Goal: Information Seeking & Learning: Learn about a topic

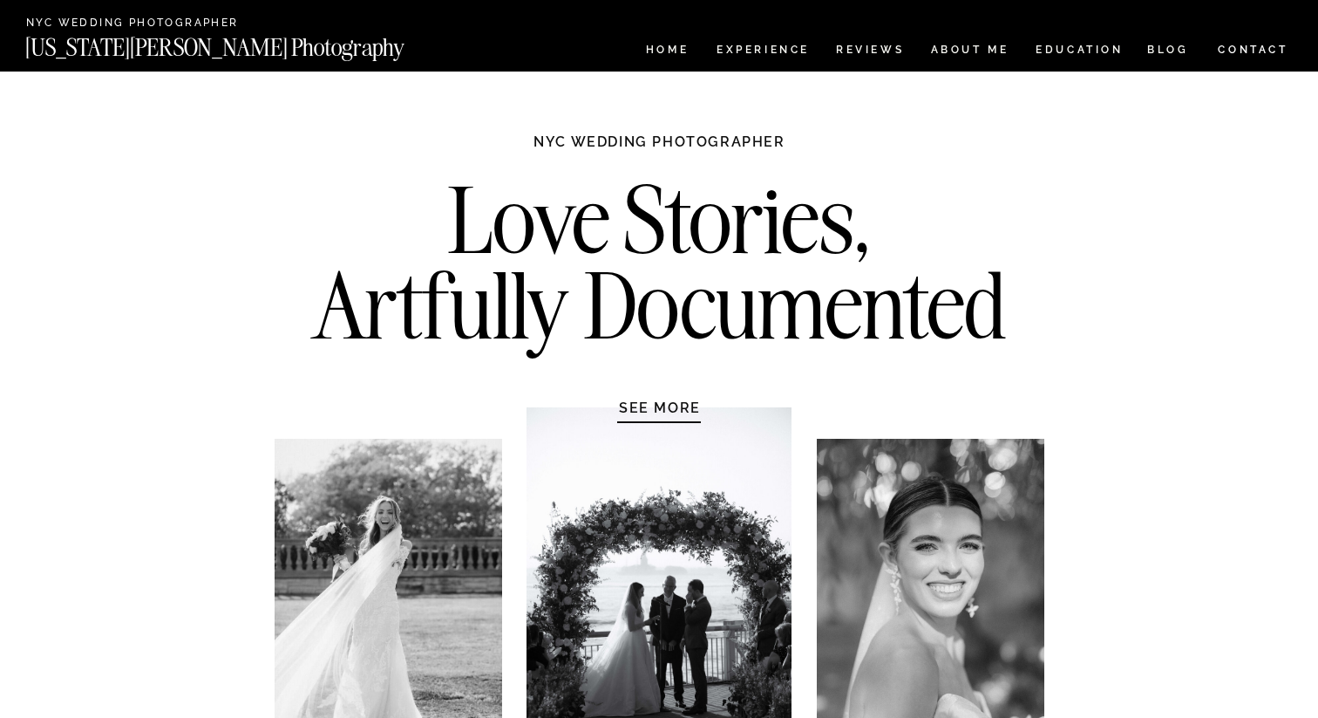
scroll to position [5968, 0]
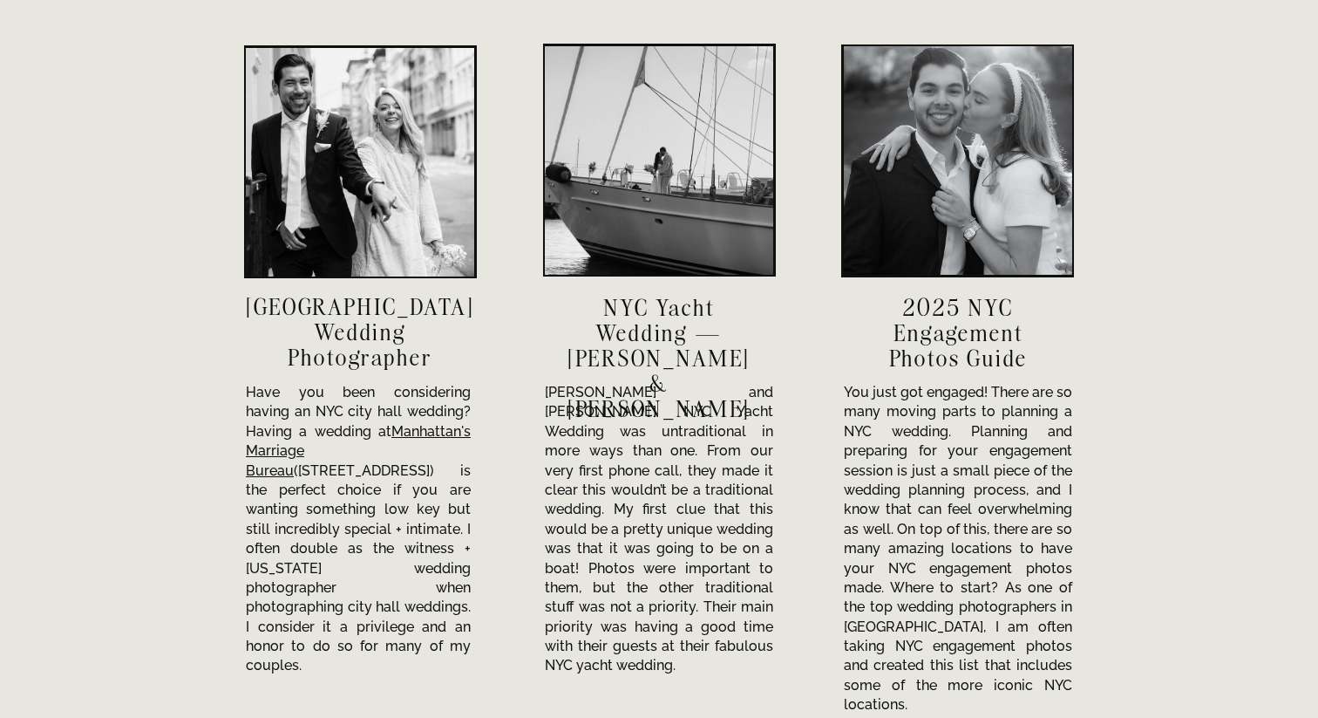
click at [305, 196] on div at bounding box center [360, 162] width 228 height 228
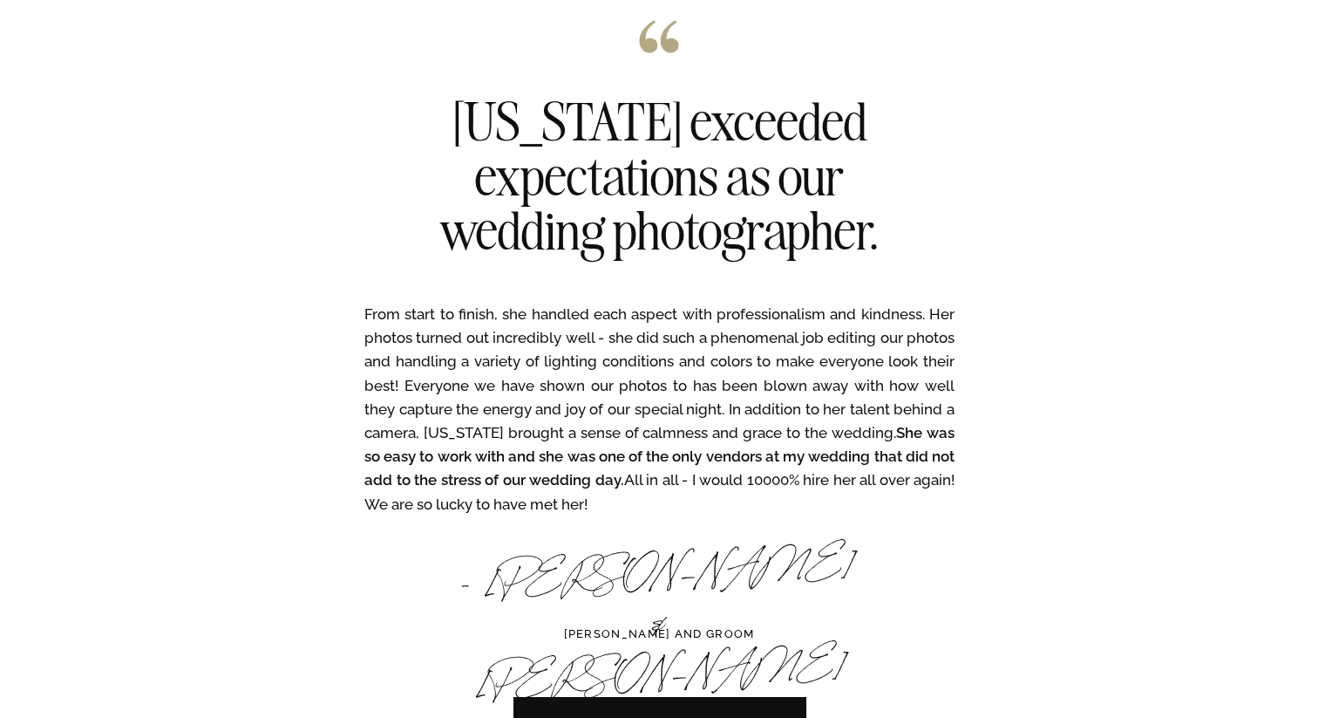
scroll to position [5071, 0]
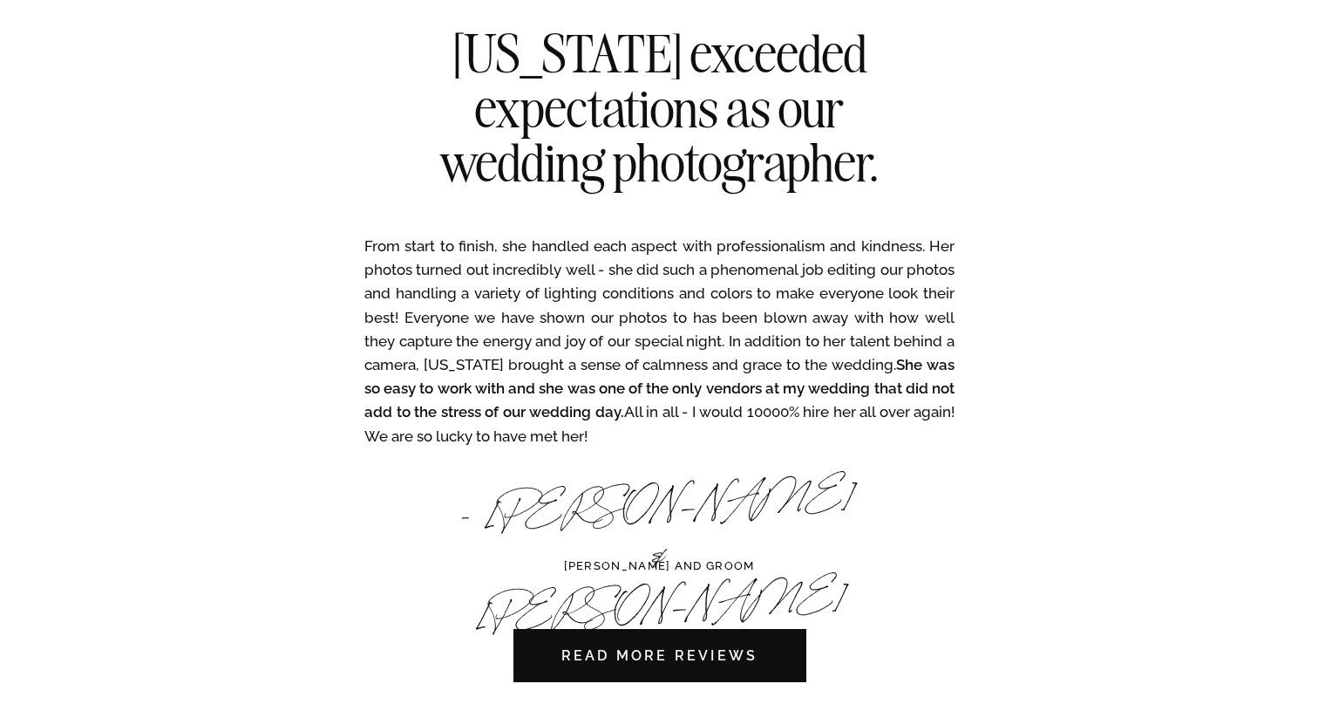
click at [705, 647] on nav "READ MORE REVIEWS" at bounding box center [660, 655] width 294 height 53
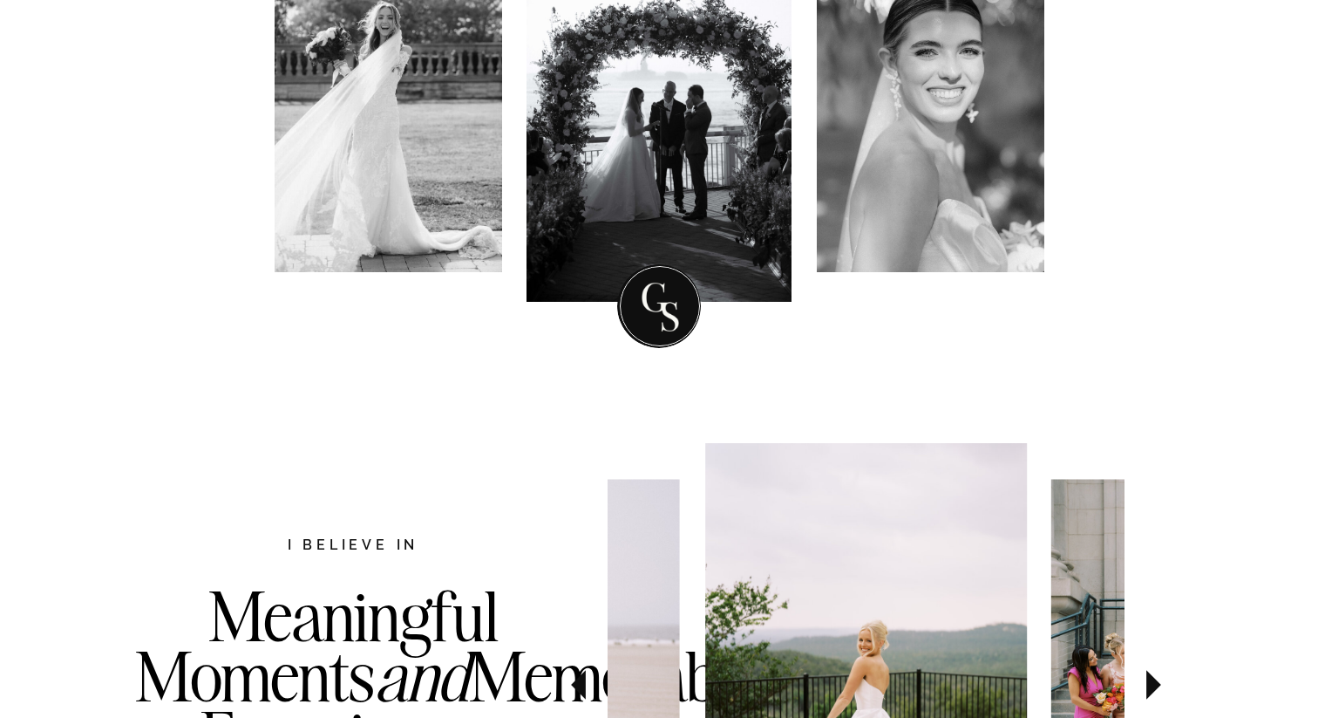
scroll to position [0, 0]
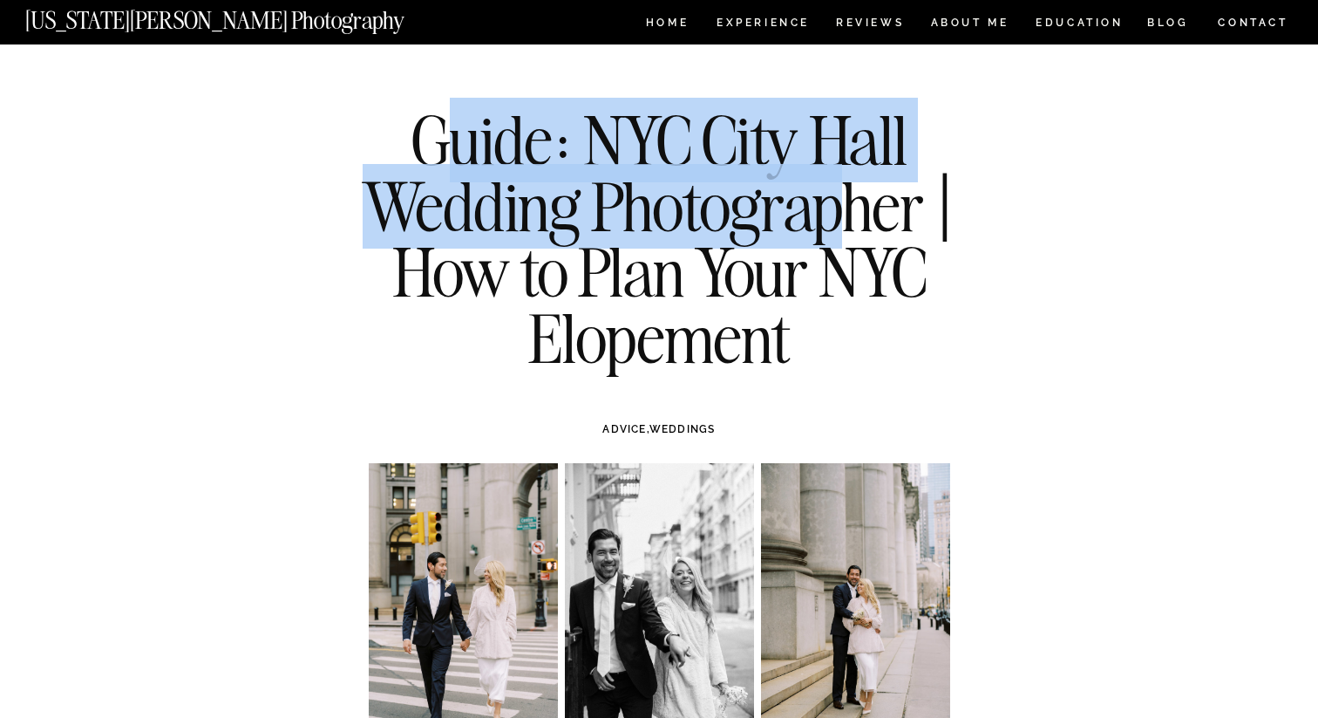
drag, startPoint x: 440, startPoint y: 130, endPoint x: 853, endPoint y: 215, distance: 421.2
click at [853, 222] on h1 "Guide: NYC City Hall Wedding Photographer | How to Plan Your NYC Elopement" at bounding box center [659, 238] width 633 height 263
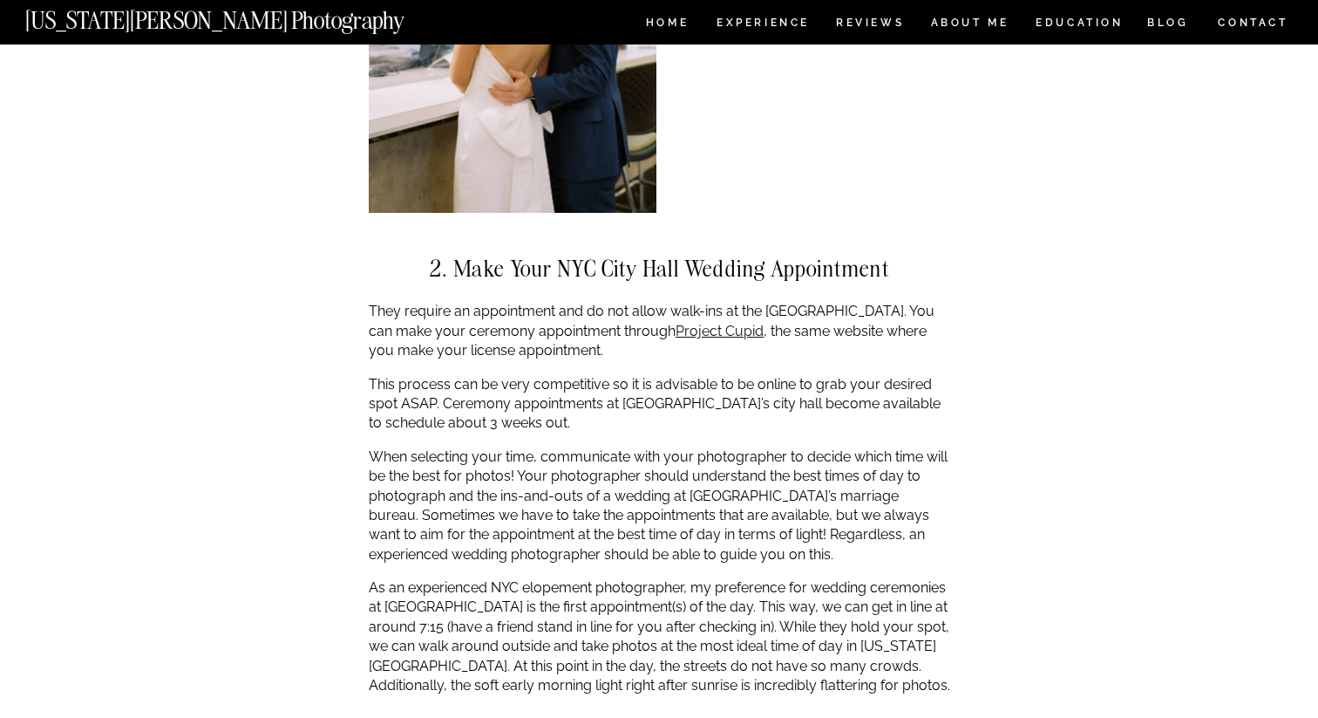
scroll to position [2690, 0]
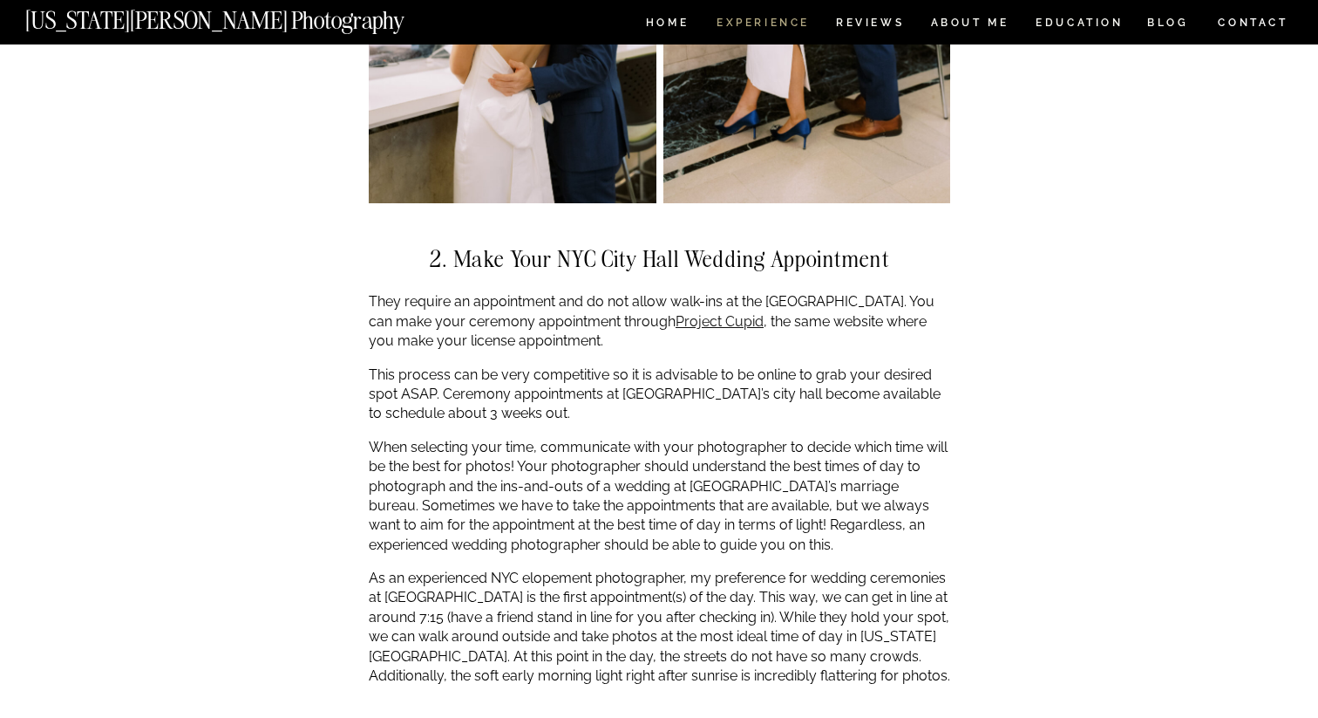
click at [773, 23] on nav "Experience" at bounding box center [763, 24] width 92 height 15
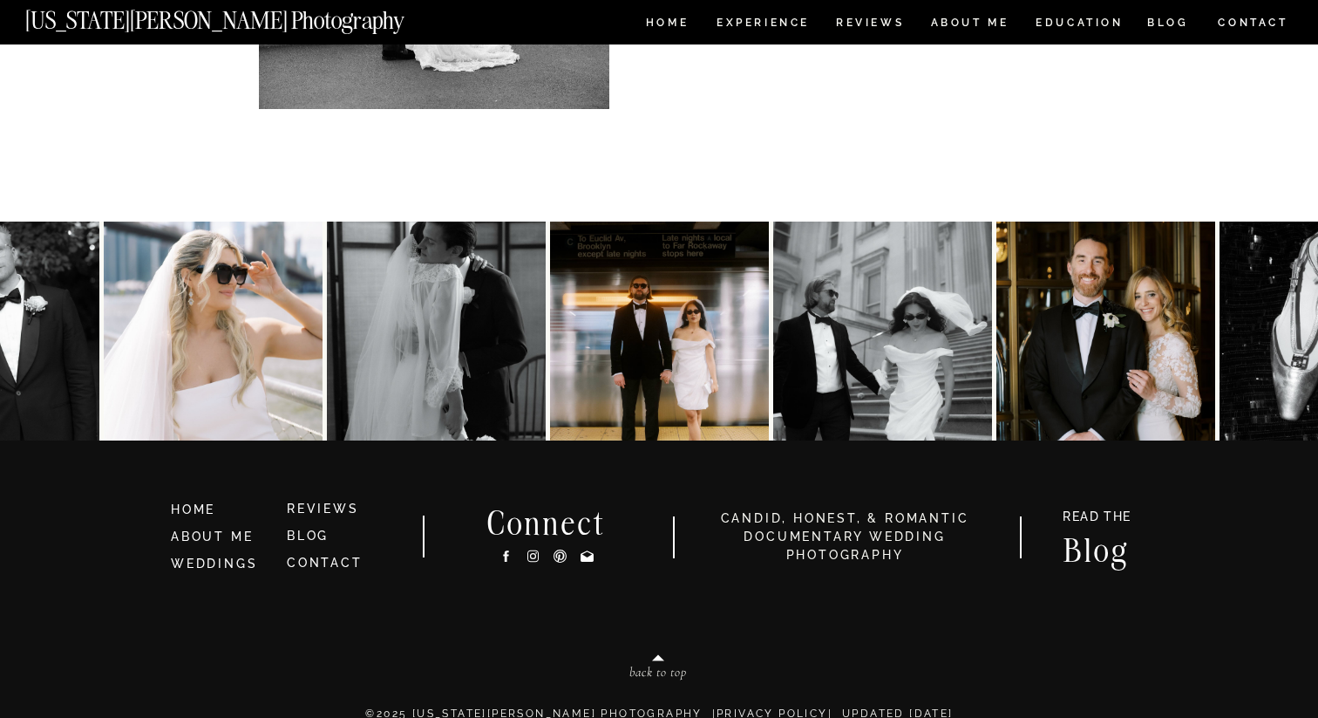
scroll to position [5291, 0]
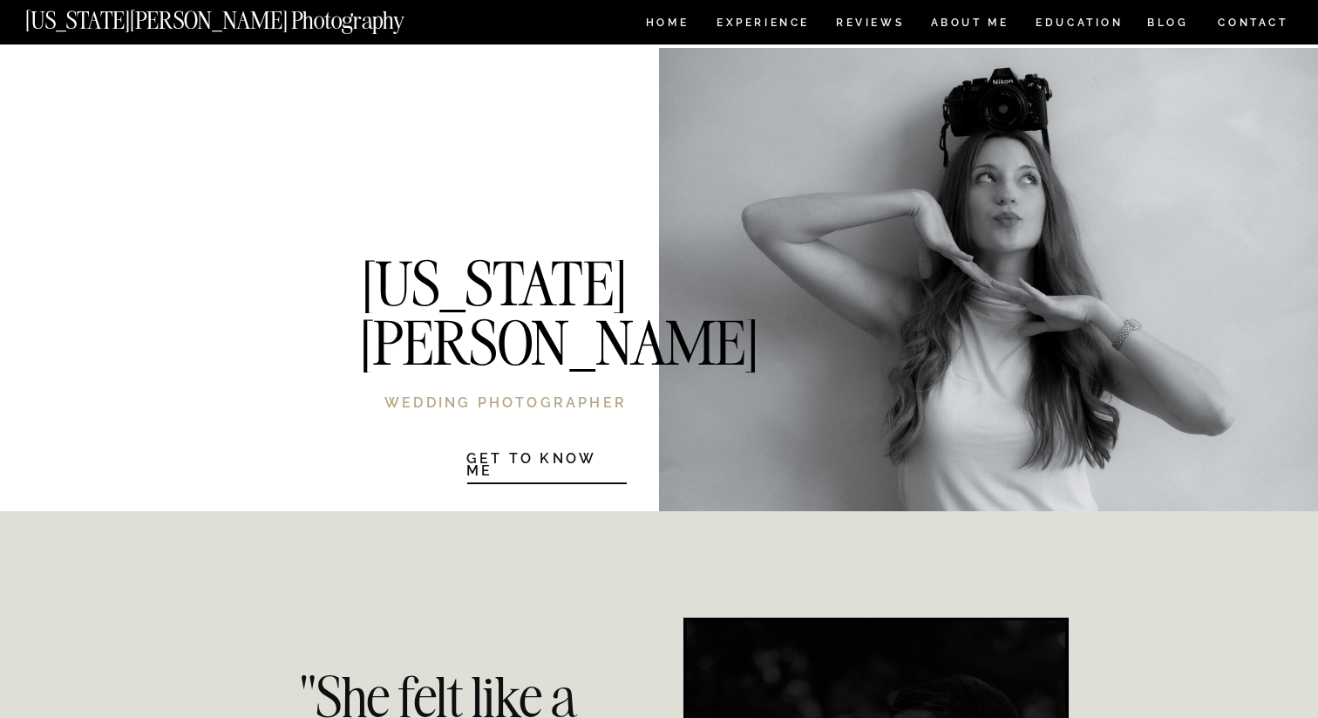
click at [826, 278] on div at bounding box center [988, 279] width 659 height 463
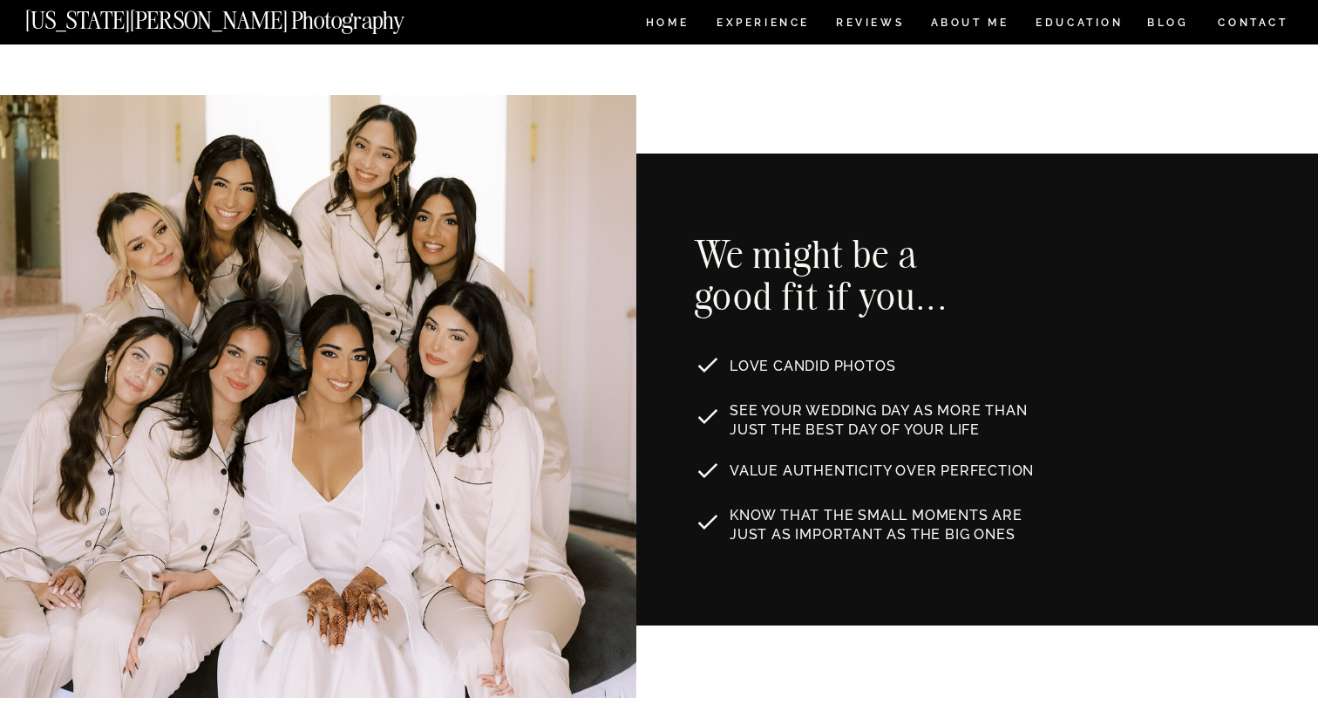
scroll to position [1001, 0]
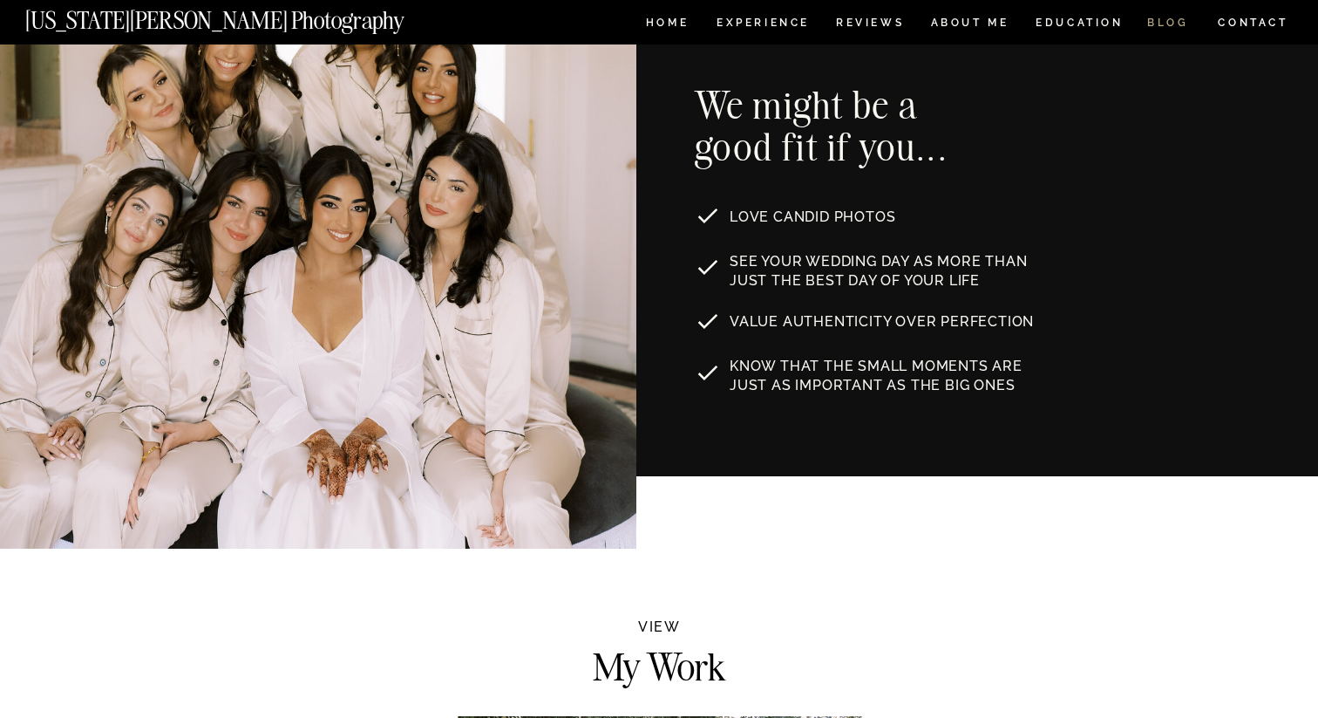
click at [1160, 24] on nav "BLOG" at bounding box center [1169, 24] width 42 height 15
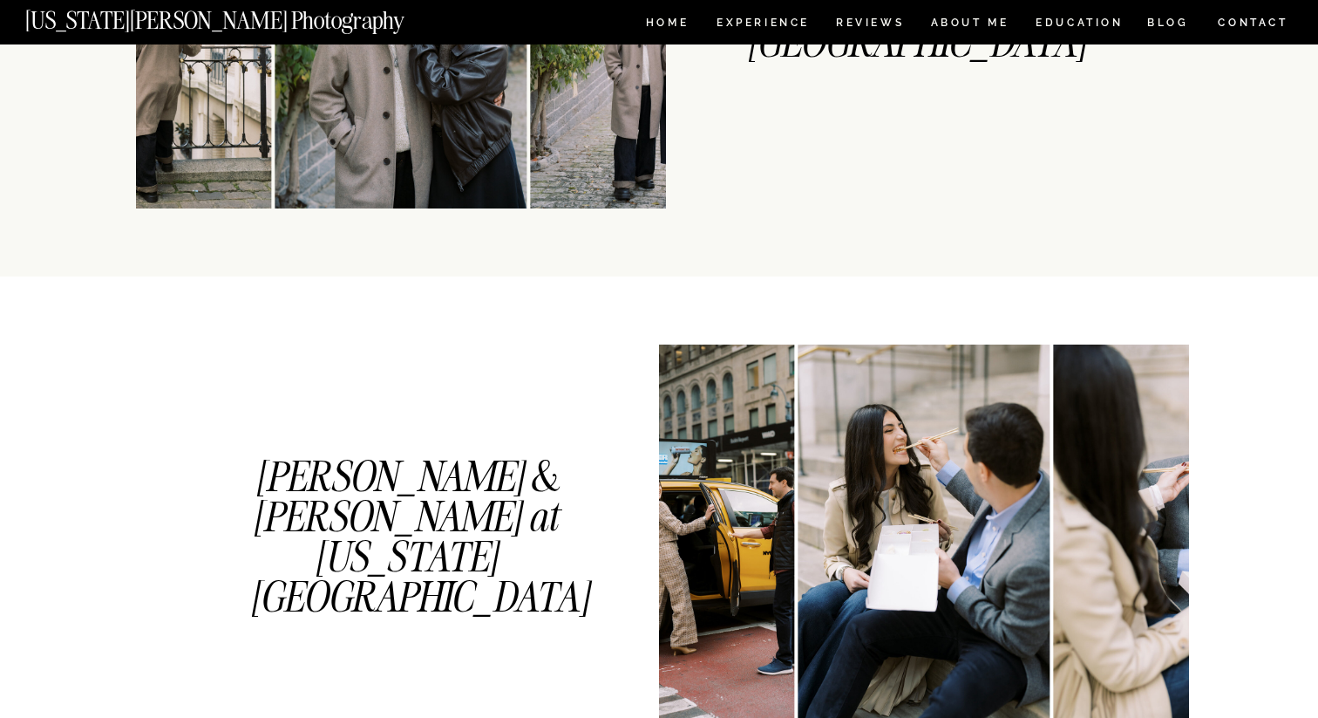
scroll to position [232, 0]
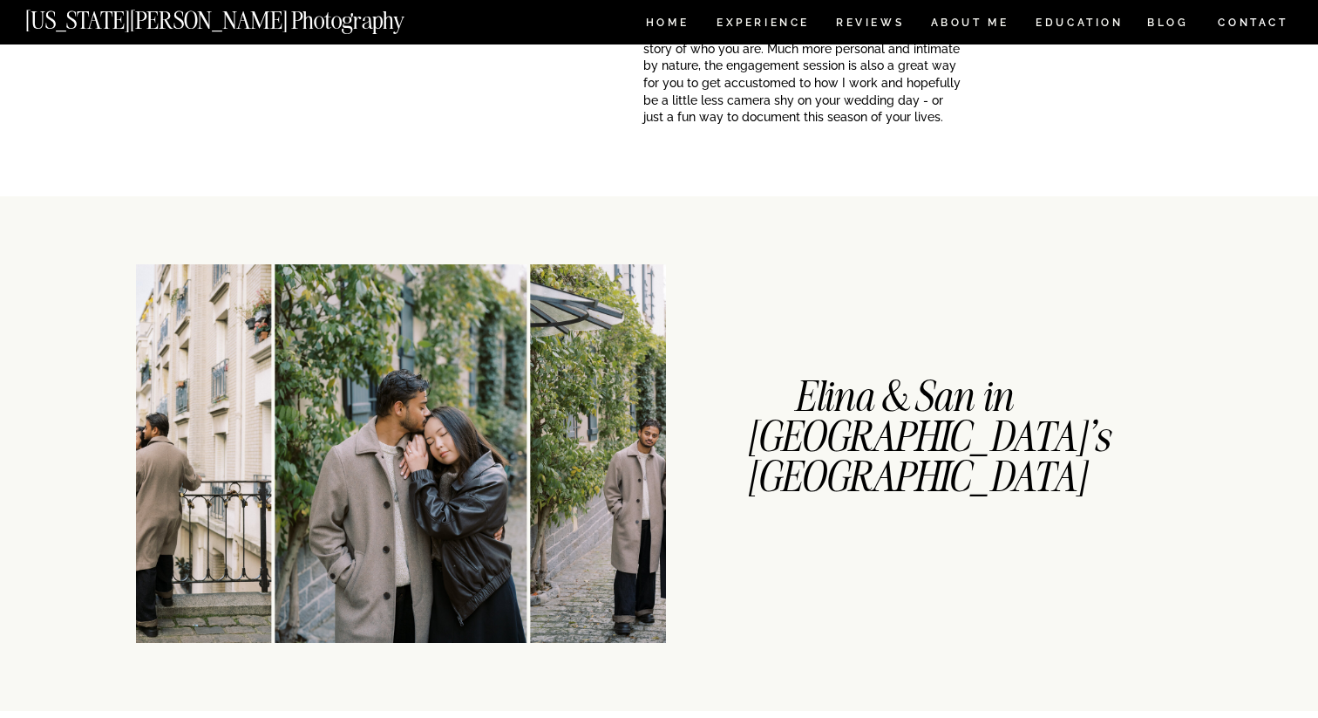
click at [489, 437] on img at bounding box center [401, 453] width 252 height 378
click at [531, 425] on img at bounding box center [657, 453] width 252 height 378
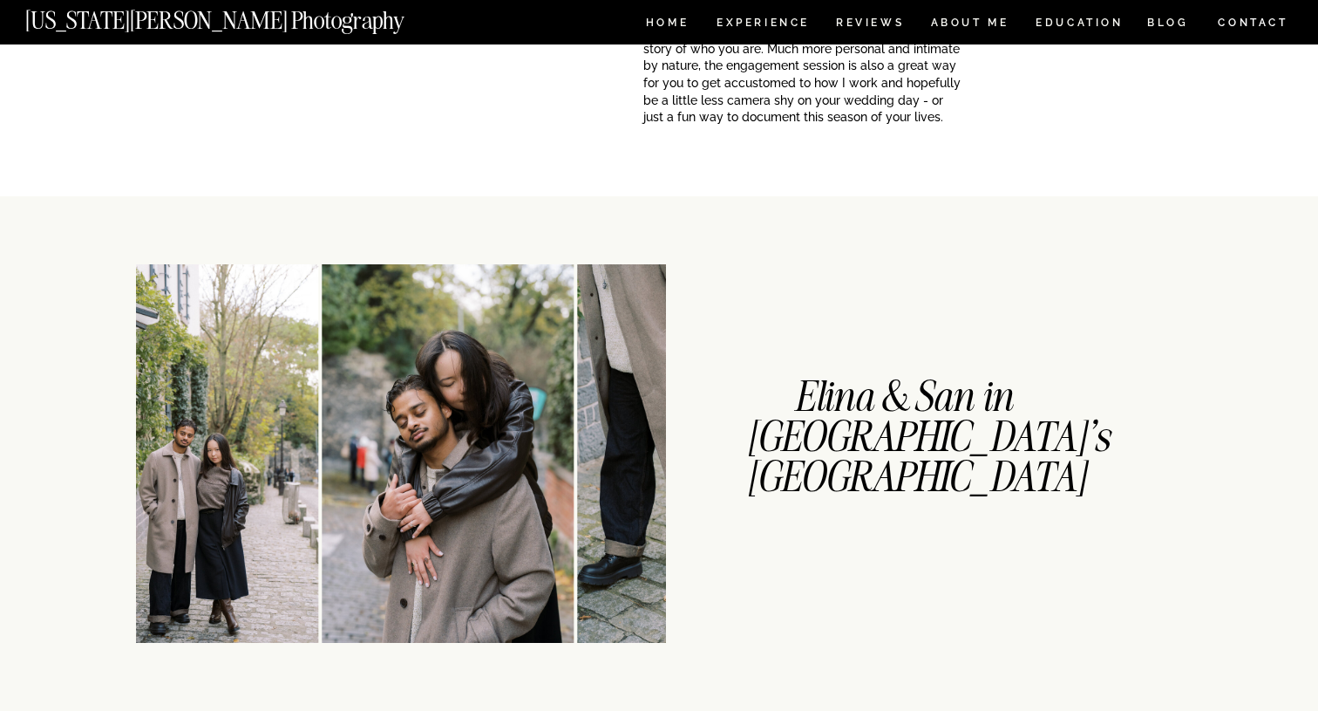
click at [361, 450] on img at bounding box center [448, 453] width 252 height 378
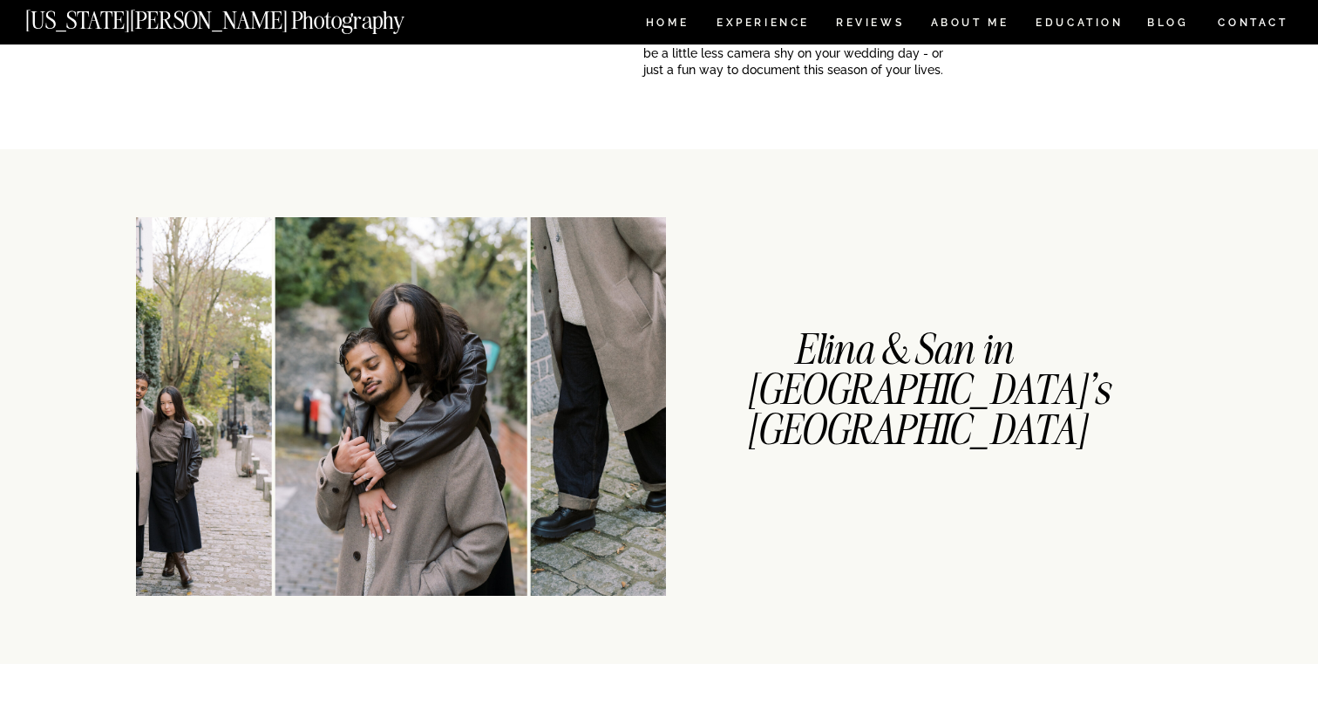
scroll to position [294, 0]
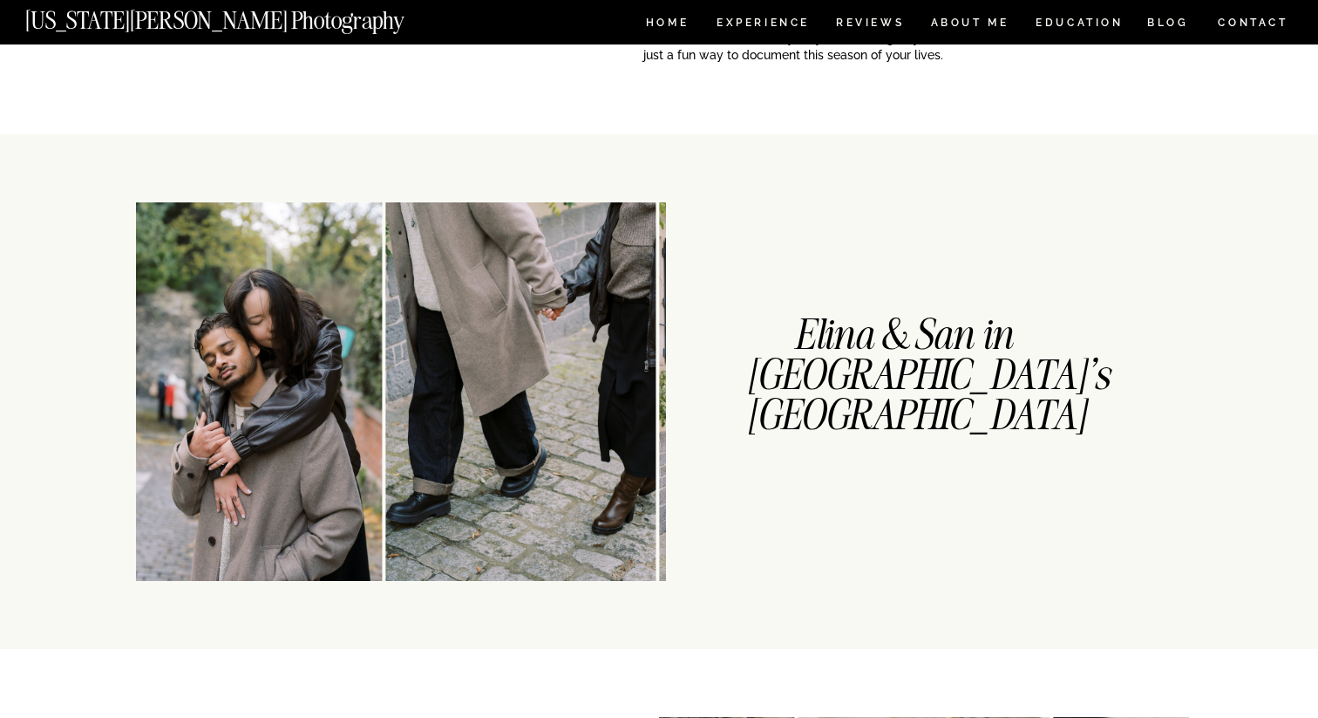
click at [385, 400] on img at bounding box center [520, 391] width 270 height 378
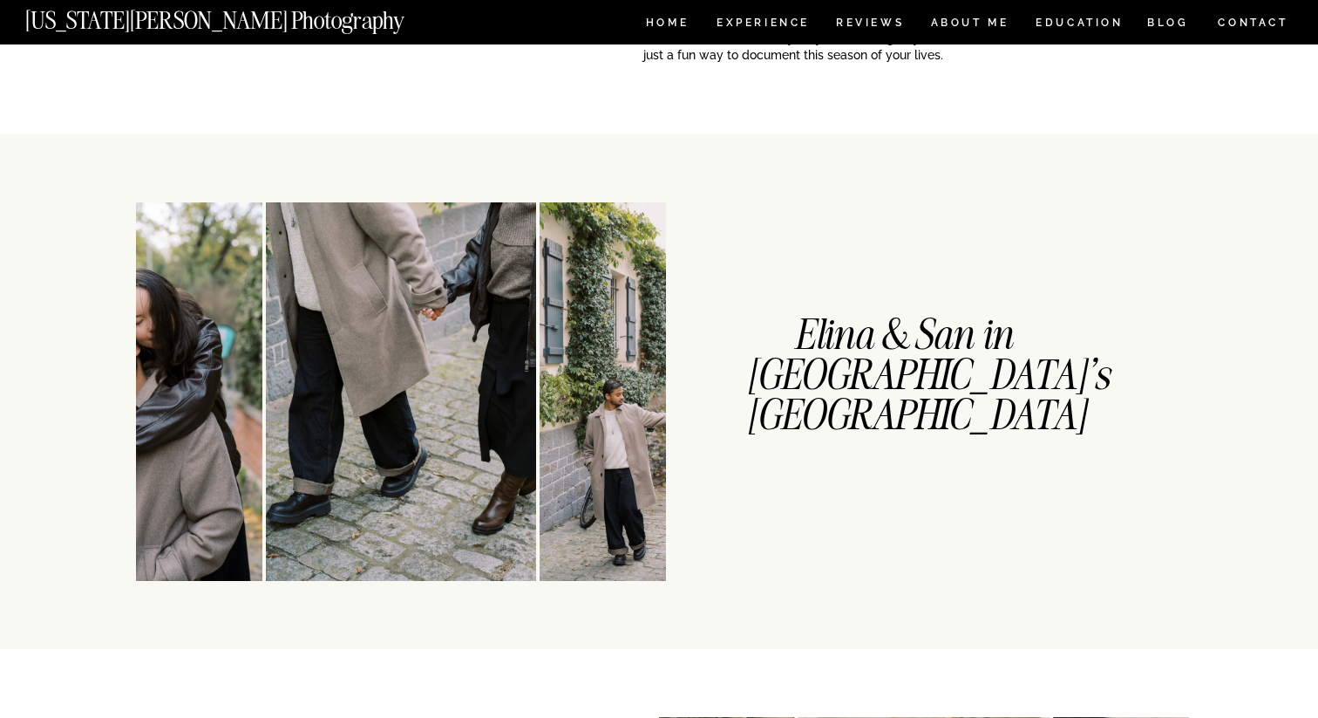
click at [540, 406] on img at bounding box center [666, 391] width 252 height 378
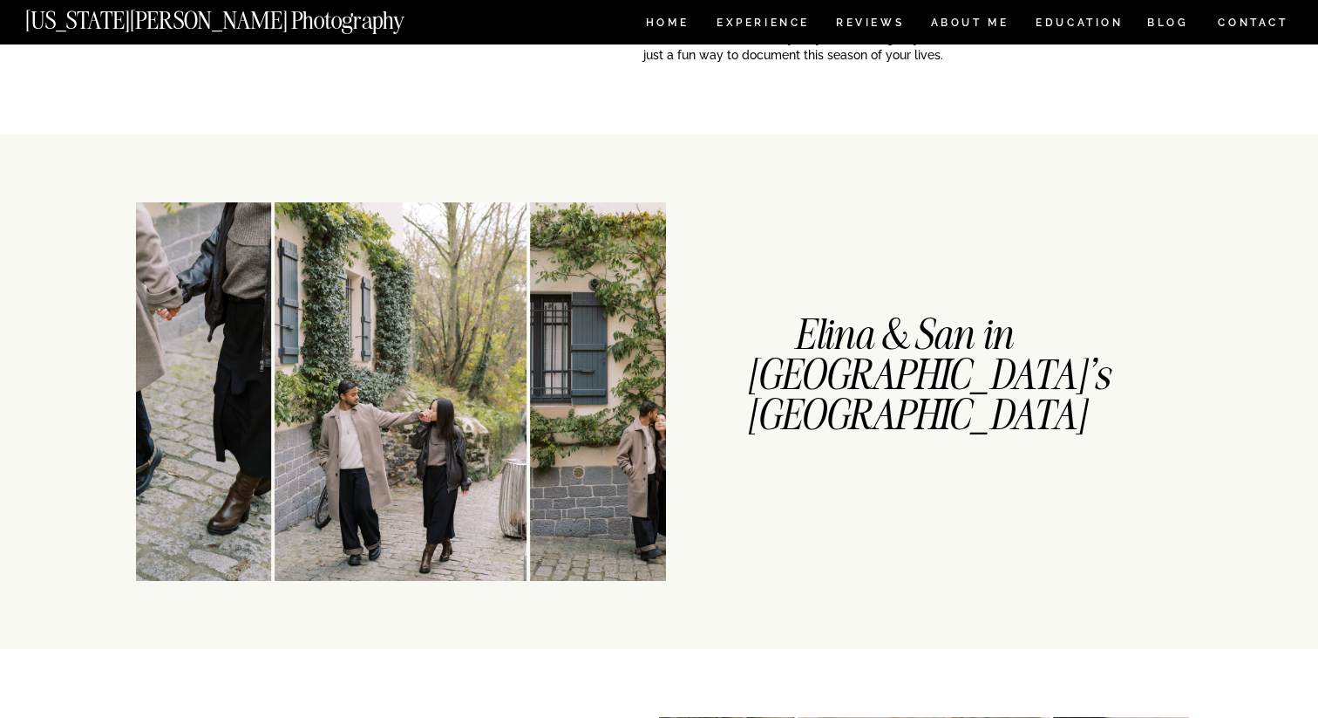
click at [275, 397] on img at bounding box center [401, 391] width 252 height 378
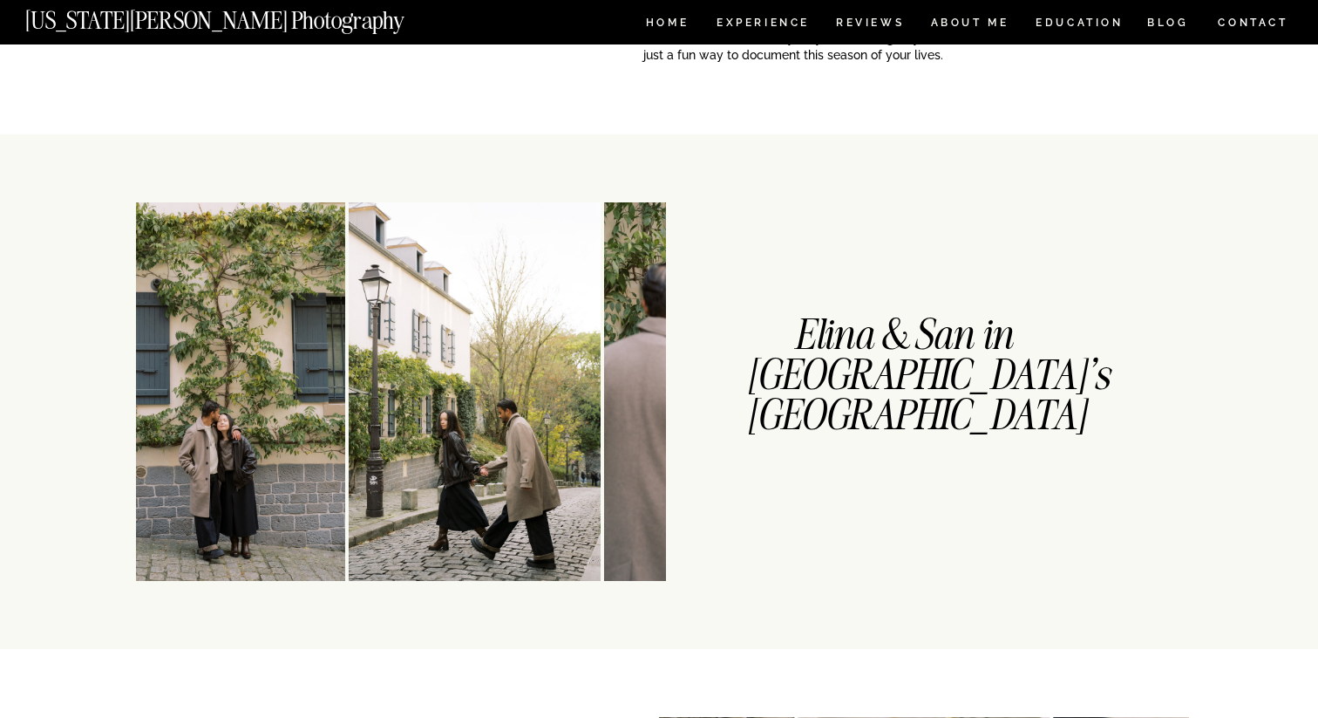
click at [216, 392] on img at bounding box center [218, 391] width 252 height 378
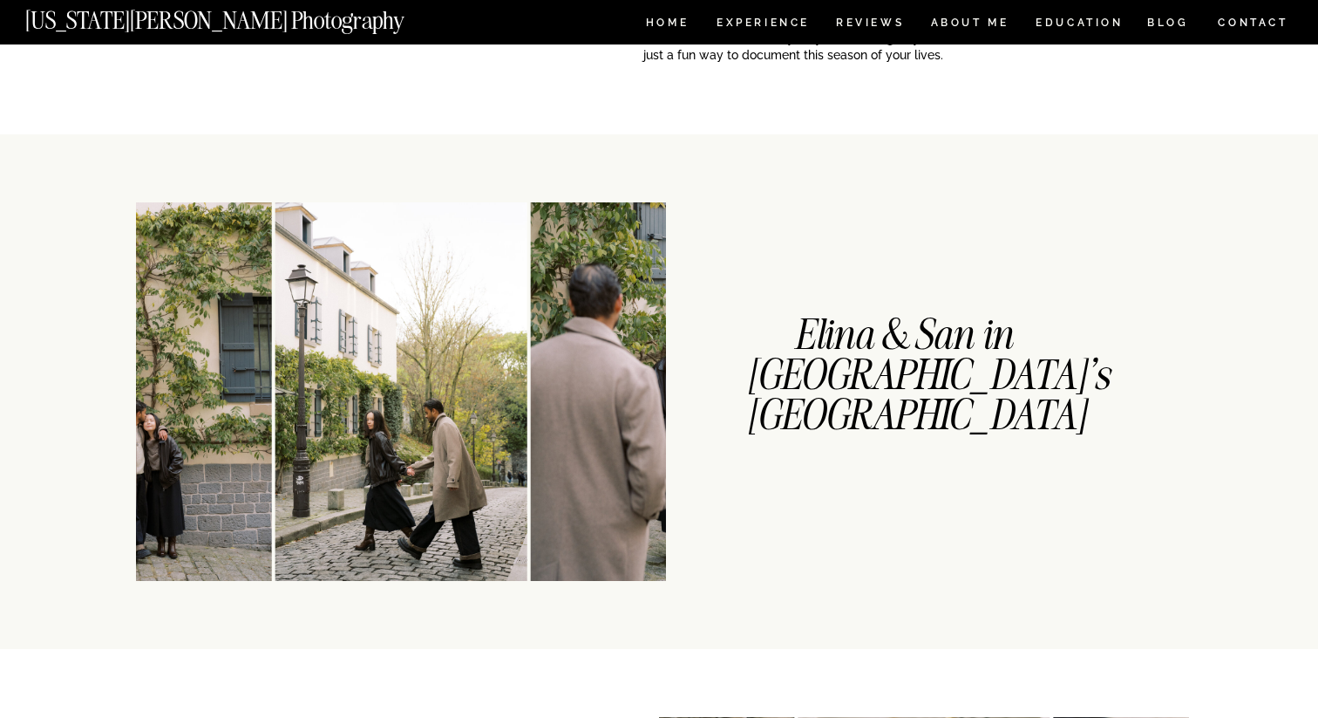
click at [275, 376] on img at bounding box center [401, 391] width 252 height 378
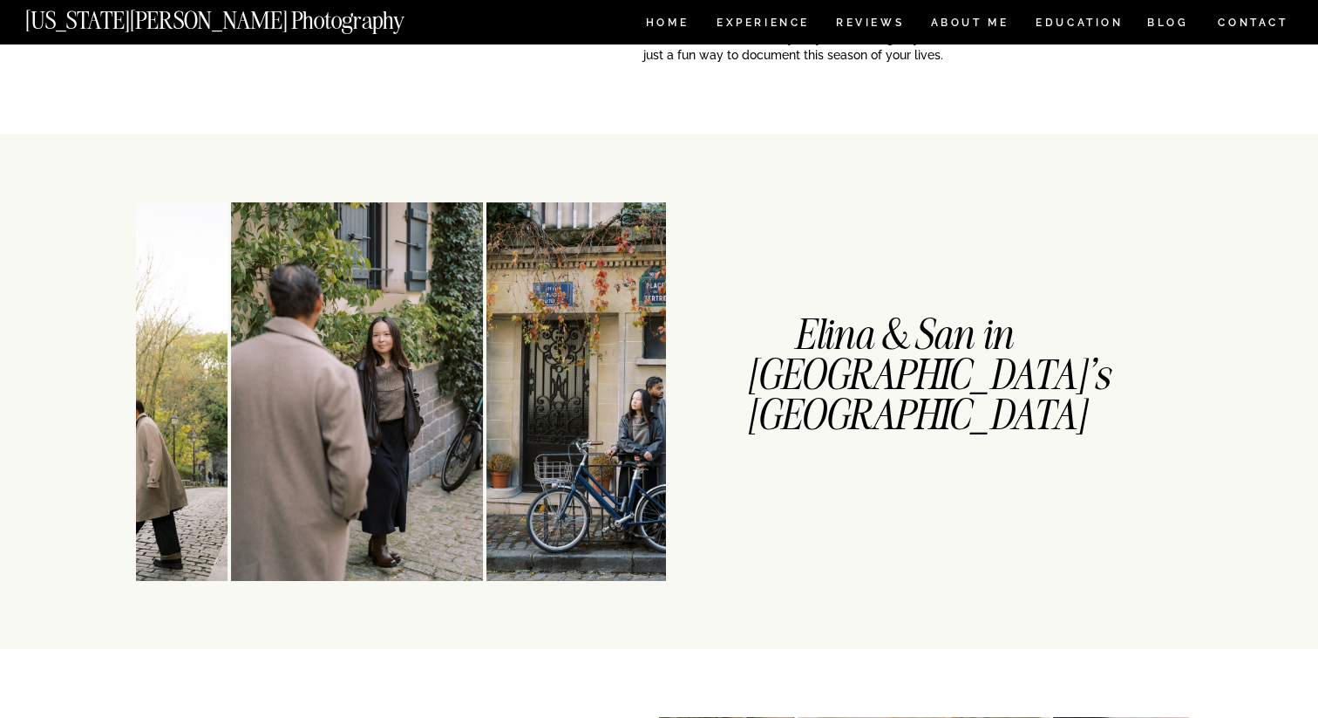
click at [231, 373] on img at bounding box center [357, 391] width 252 height 378
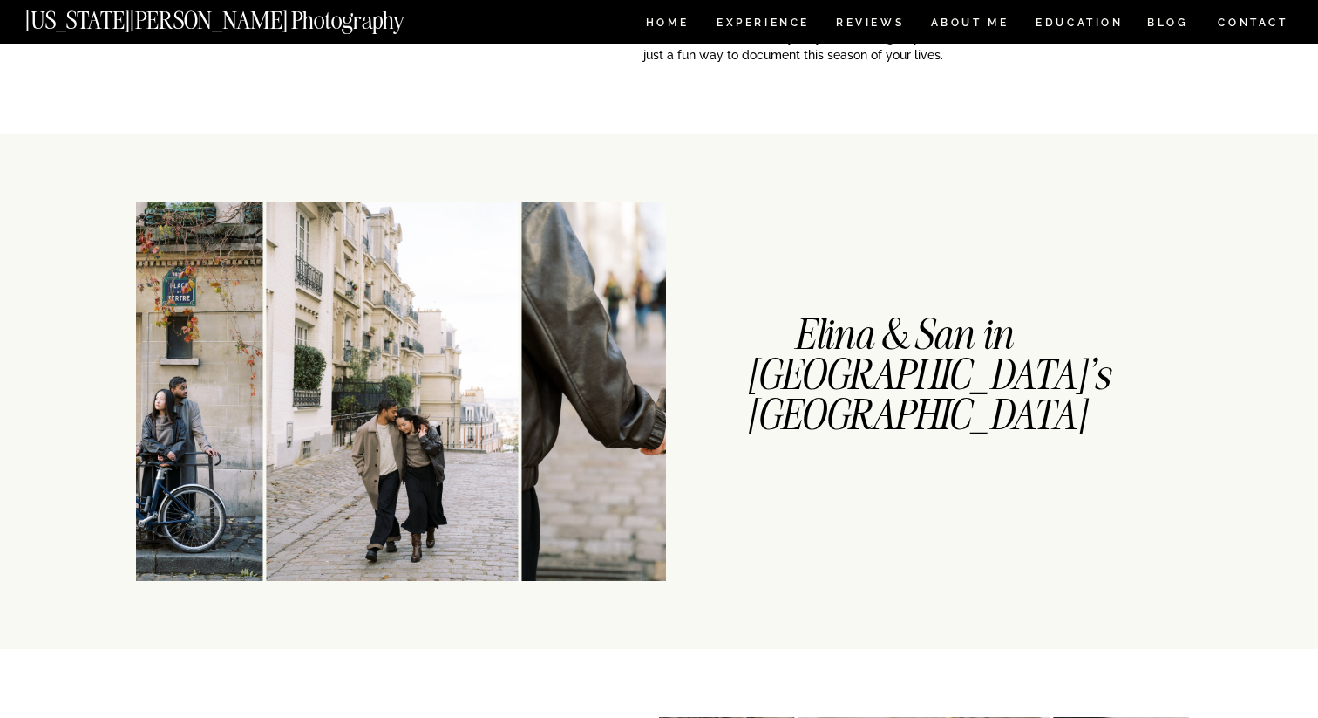
click at [164, 387] on img at bounding box center [136, 391] width 252 height 378
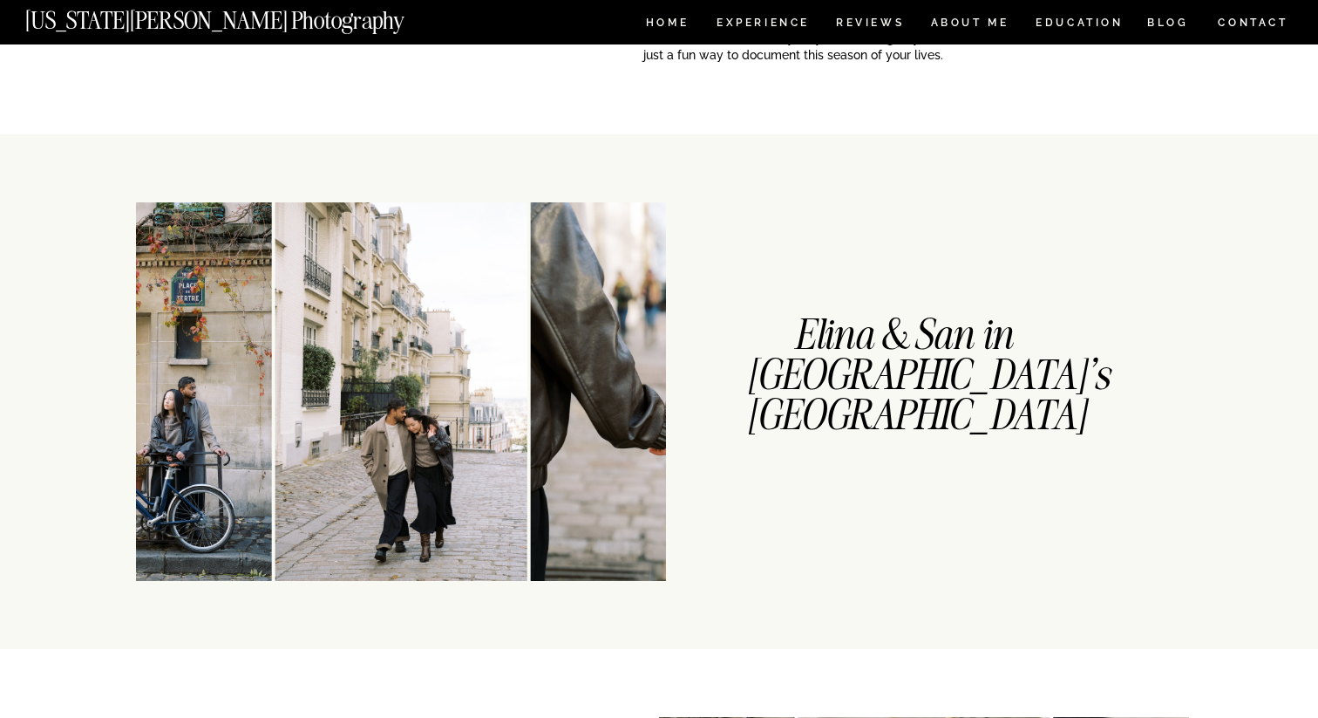
click at [275, 396] on img at bounding box center [401, 391] width 252 height 378
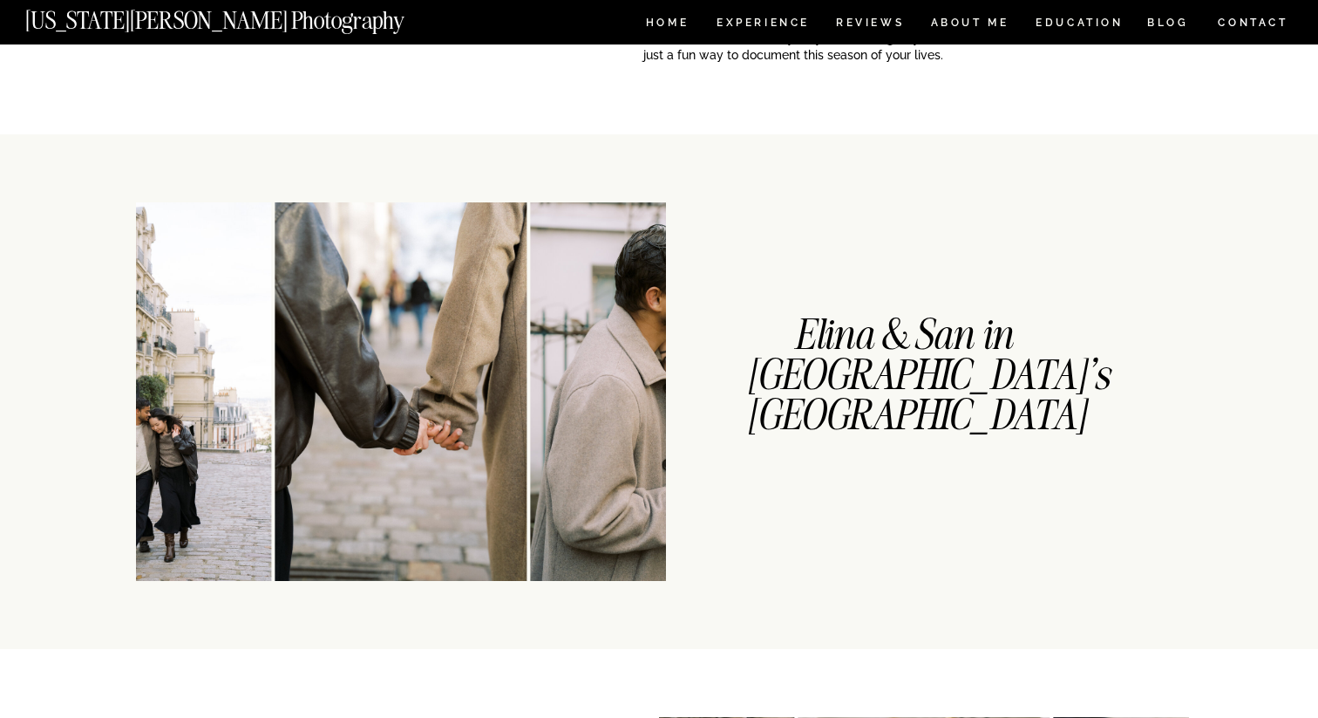
click at [275, 377] on img at bounding box center [401, 391] width 252 height 378
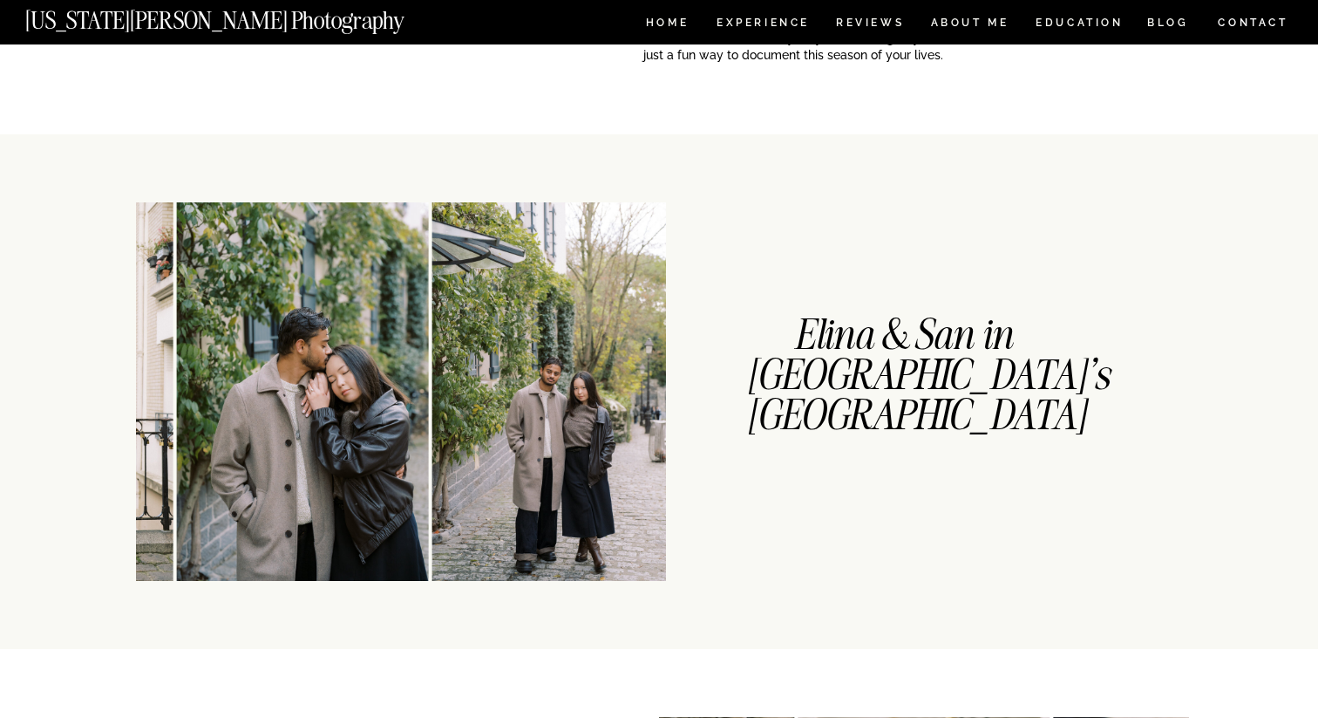
click at [147, 359] on img at bounding box center [47, 391] width 252 height 378
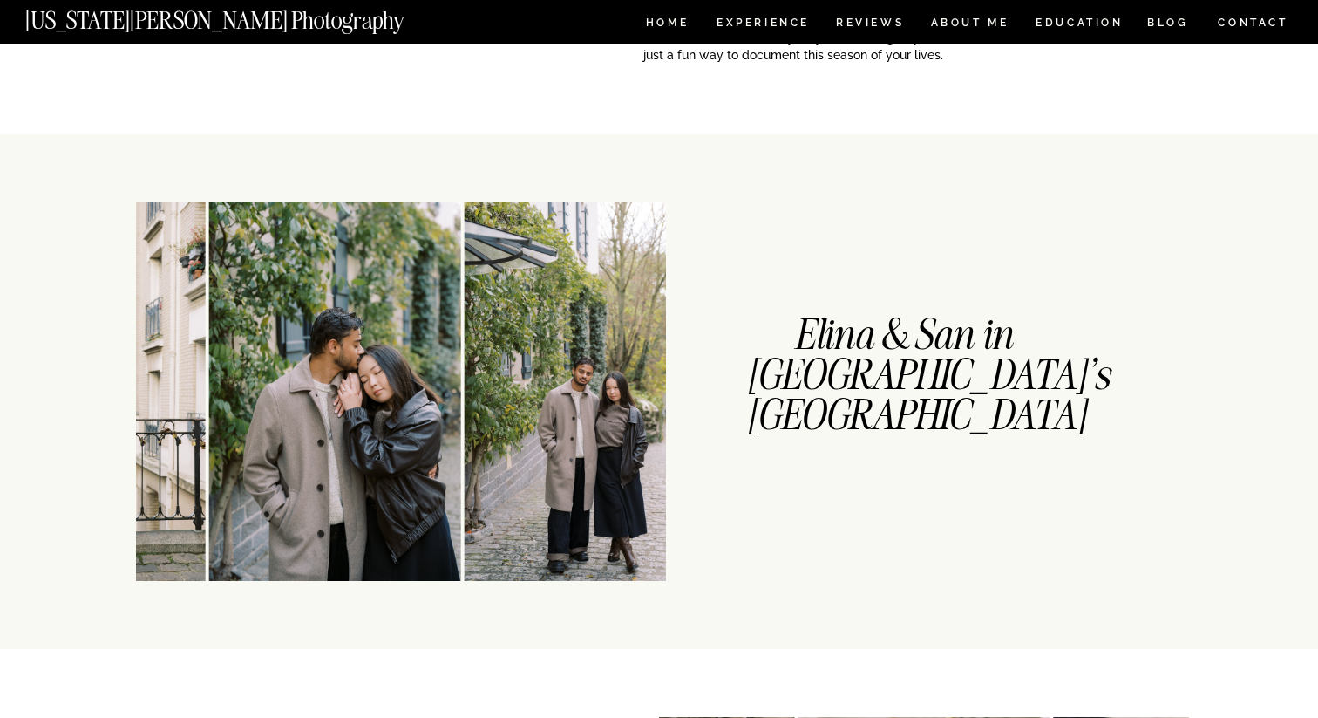
click at [222, 358] on div at bounding box center [474, 391] width 530 height 378
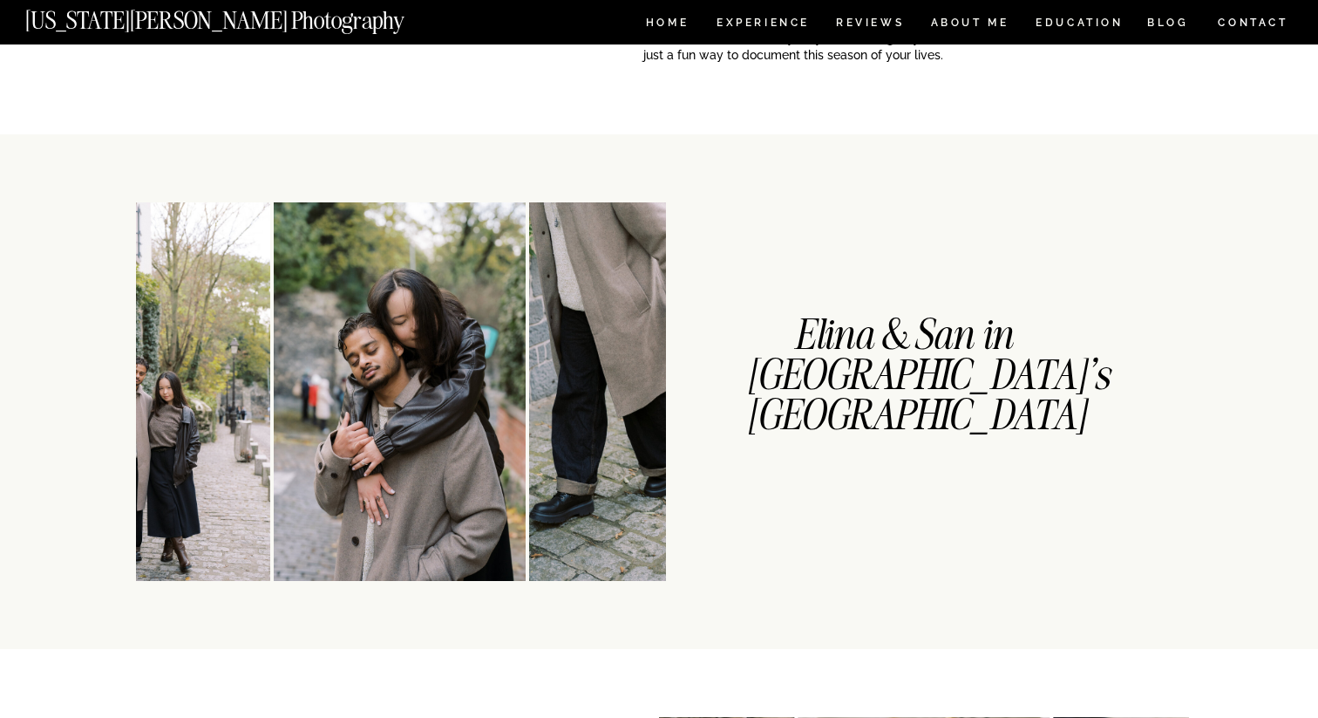
click at [270, 355] on div at bounding box center [27, 391] width 530 height 378
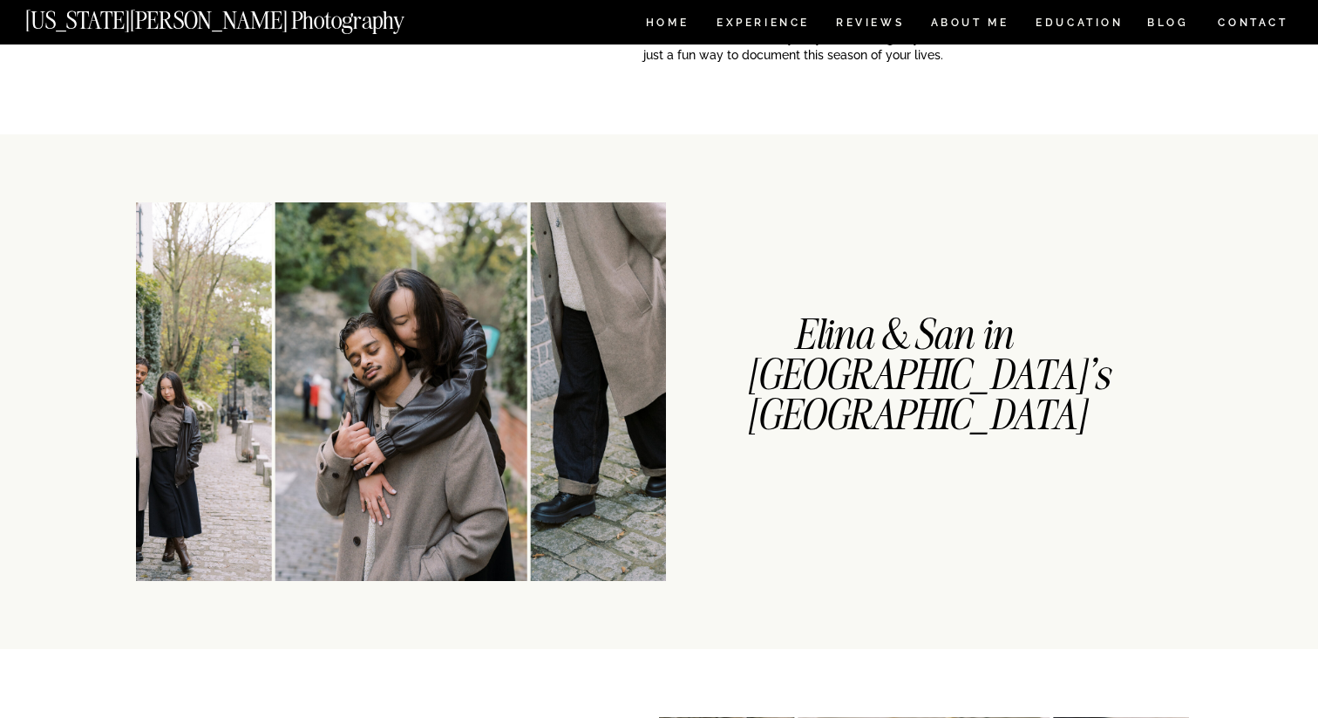
click at [275, 353] on img at bounding box center [401, 391] width 252 height 378
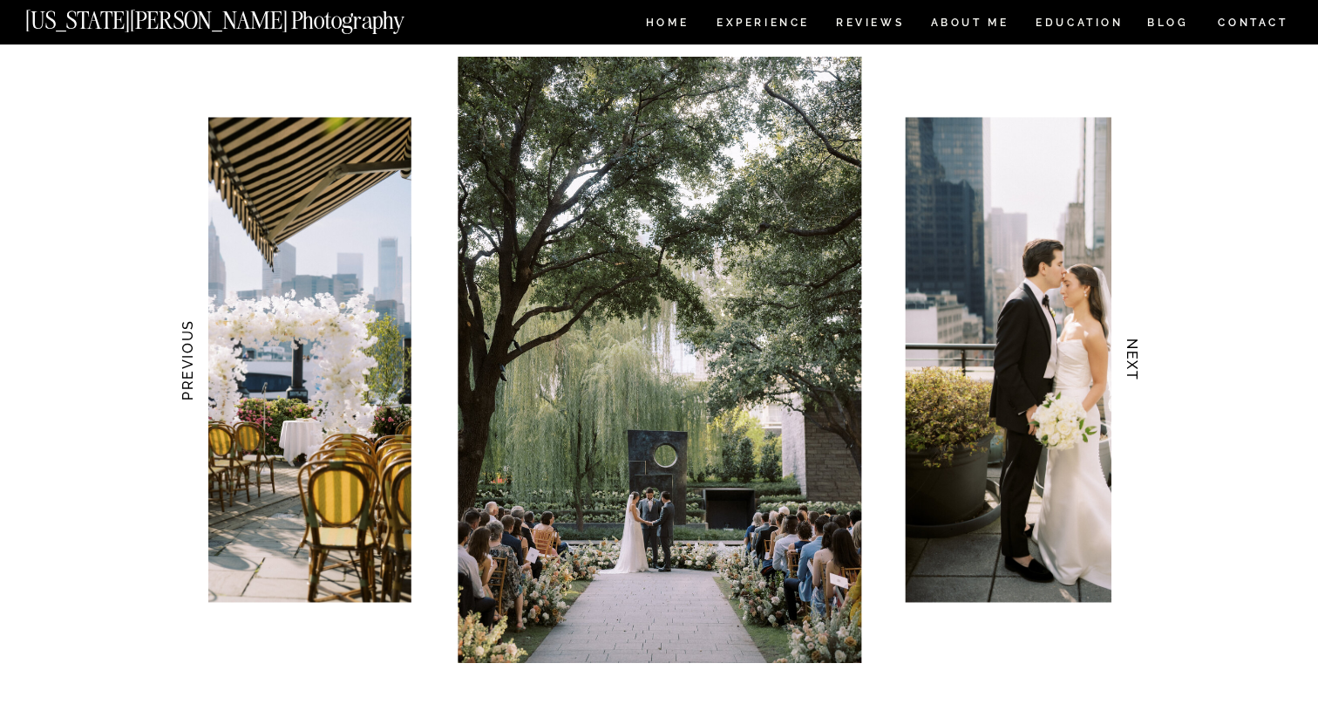
scroll to position [1648, 0]
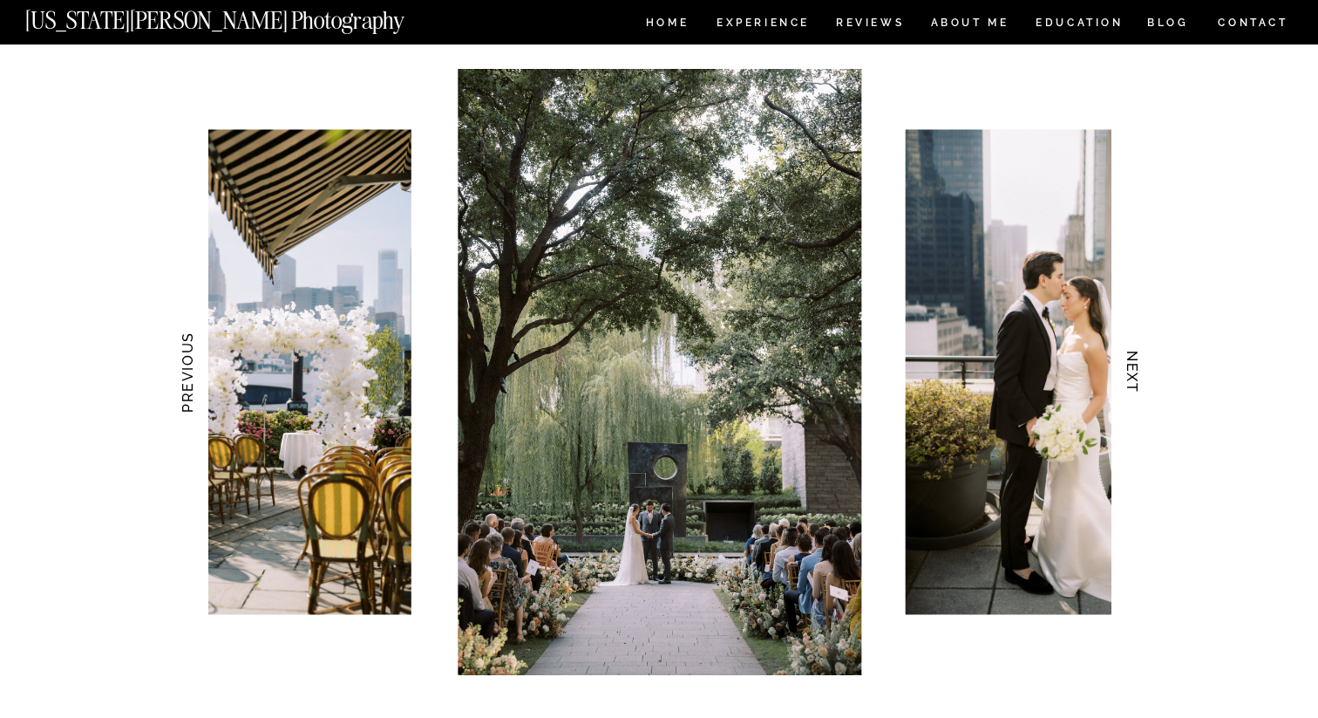
click at [1132, 370] on h3 "NEXT" at bounding box center [1133, 372] width 18 height 110
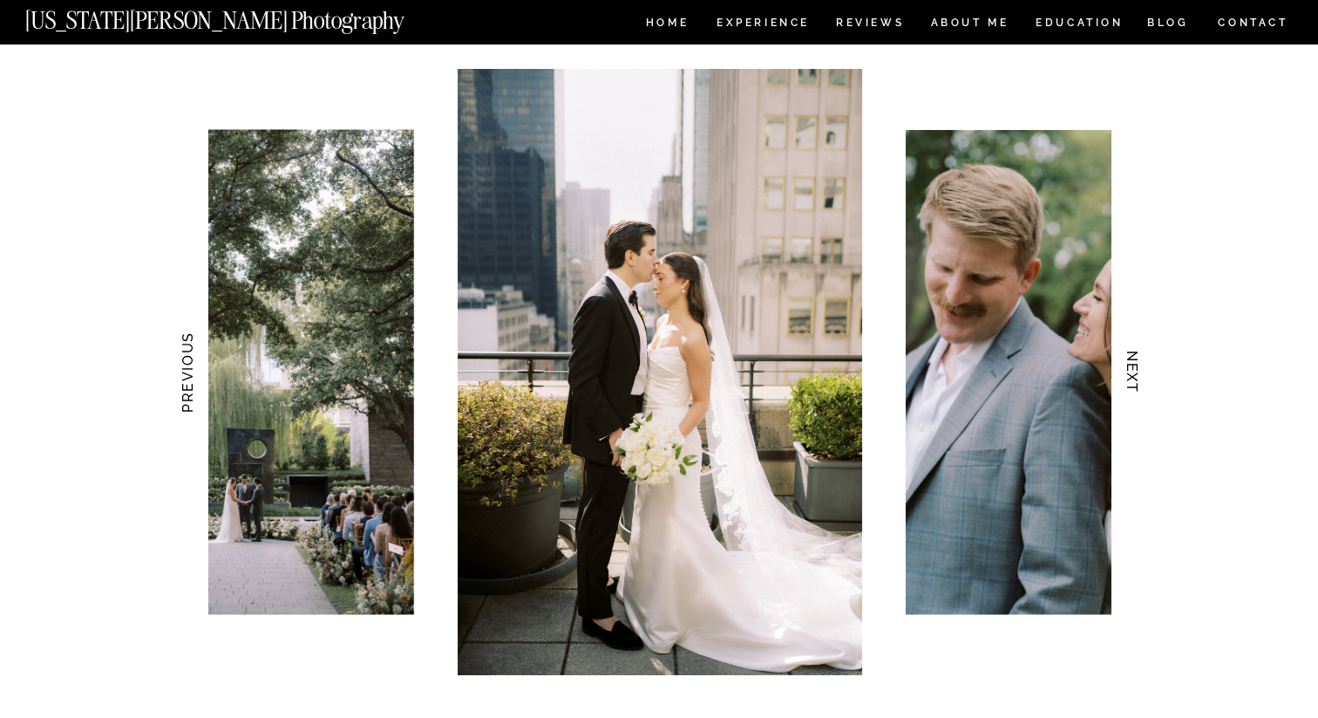
click at [1132, 370] on h3 "NEXT" at bounding box center [1133, 372] width 18 height 110
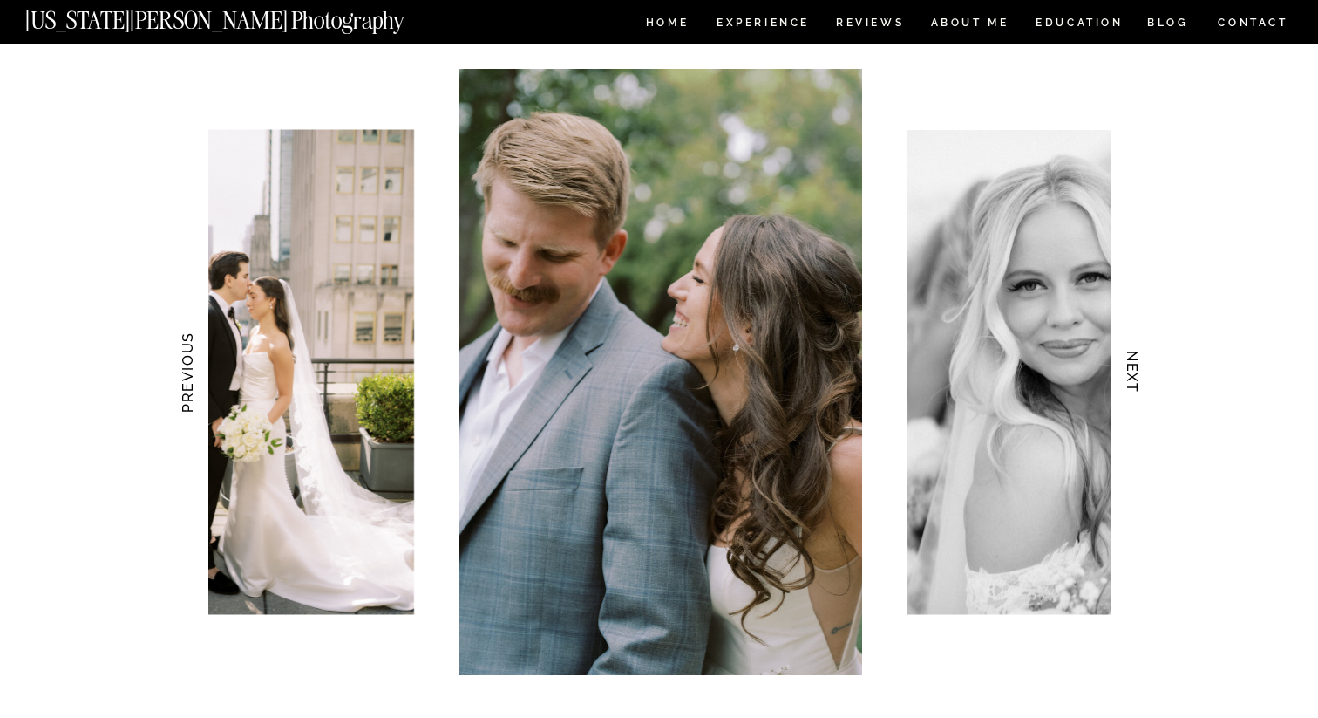
click at [1132, 370] on h3 "NEXT" at bounding box center [1133, 372] width 18 height 110
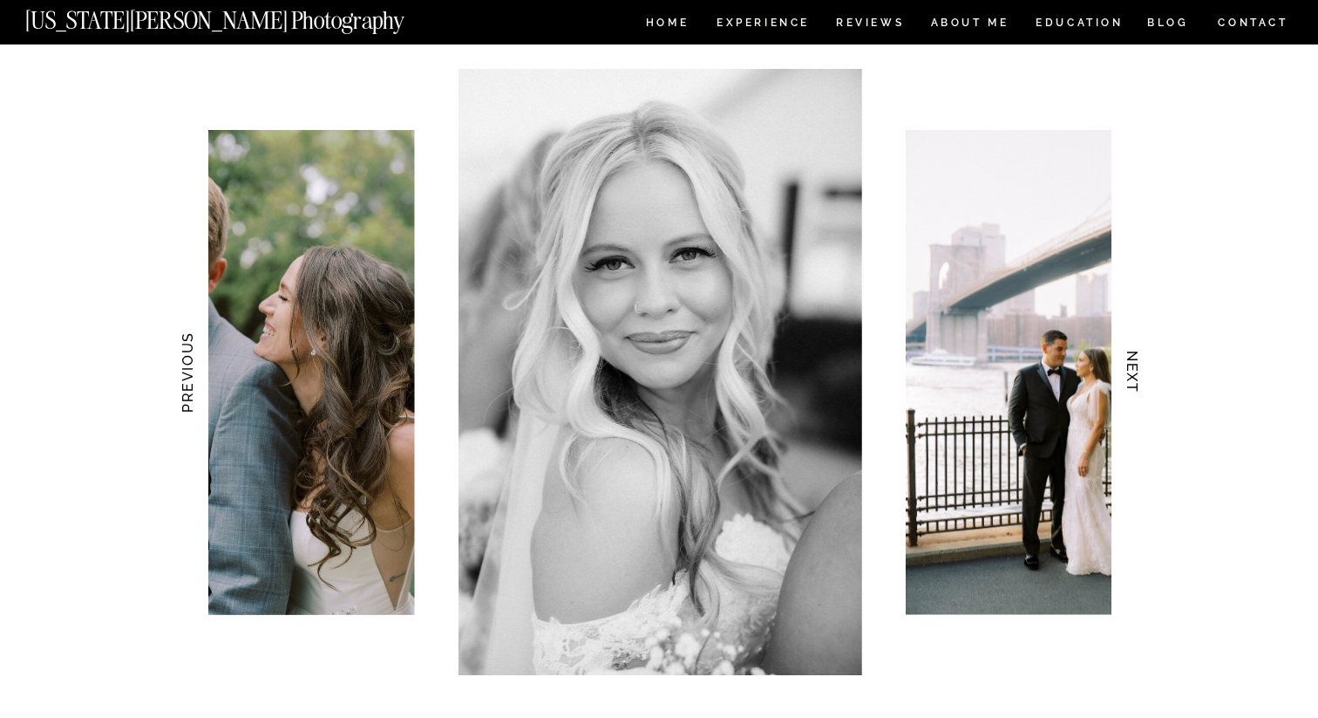
click at [1132, 370] on h3 "NEXT" at bounding box center [1133, 372] width 18 height 110
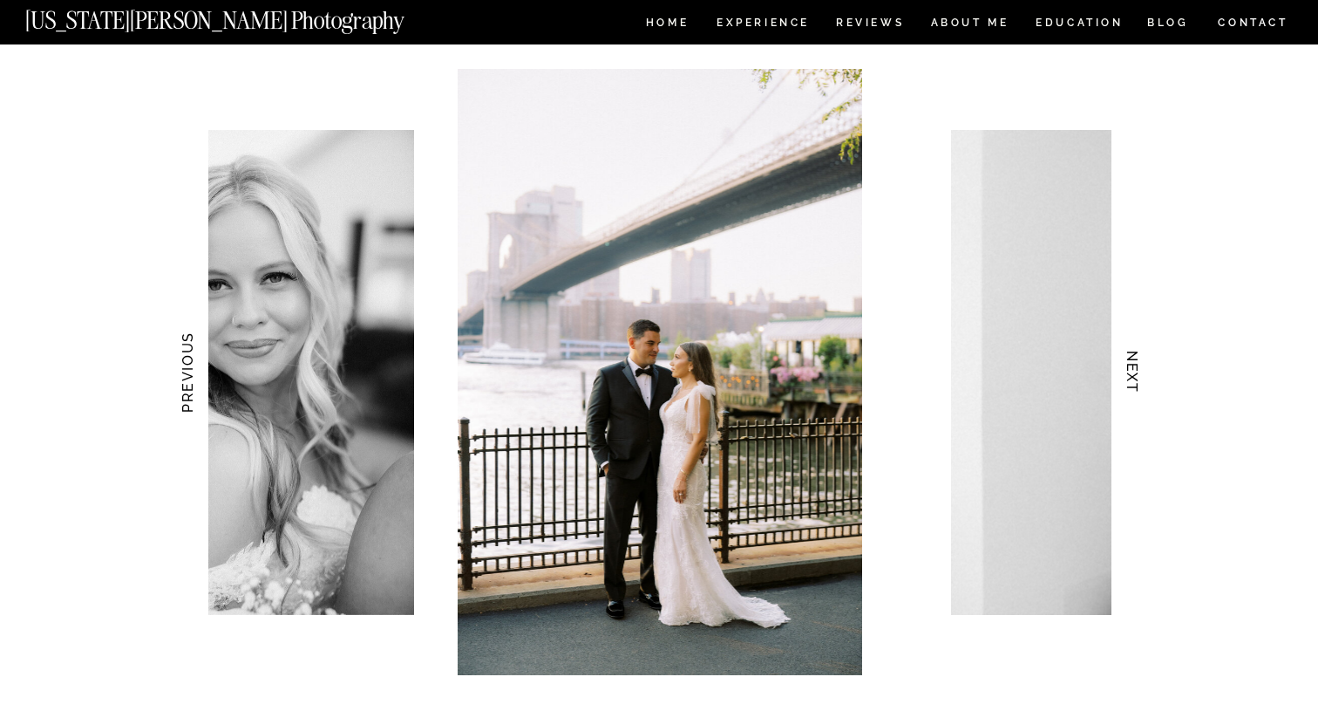
click at [1132, 370] on h3 "NEXT" at bounding box center [1133, 372] width 18 height 110
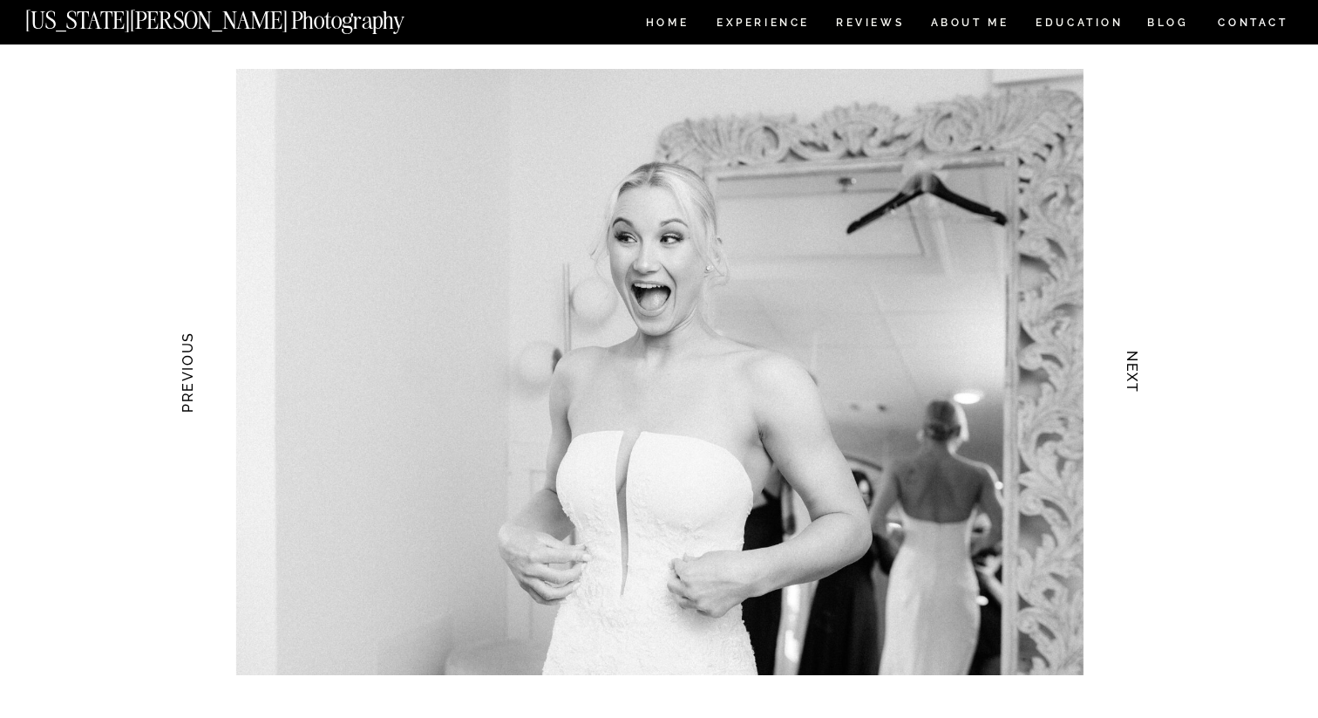
click at [1132, 369] on h3 "NEXT" at bounding box center [1133, 372] width 18 height 110
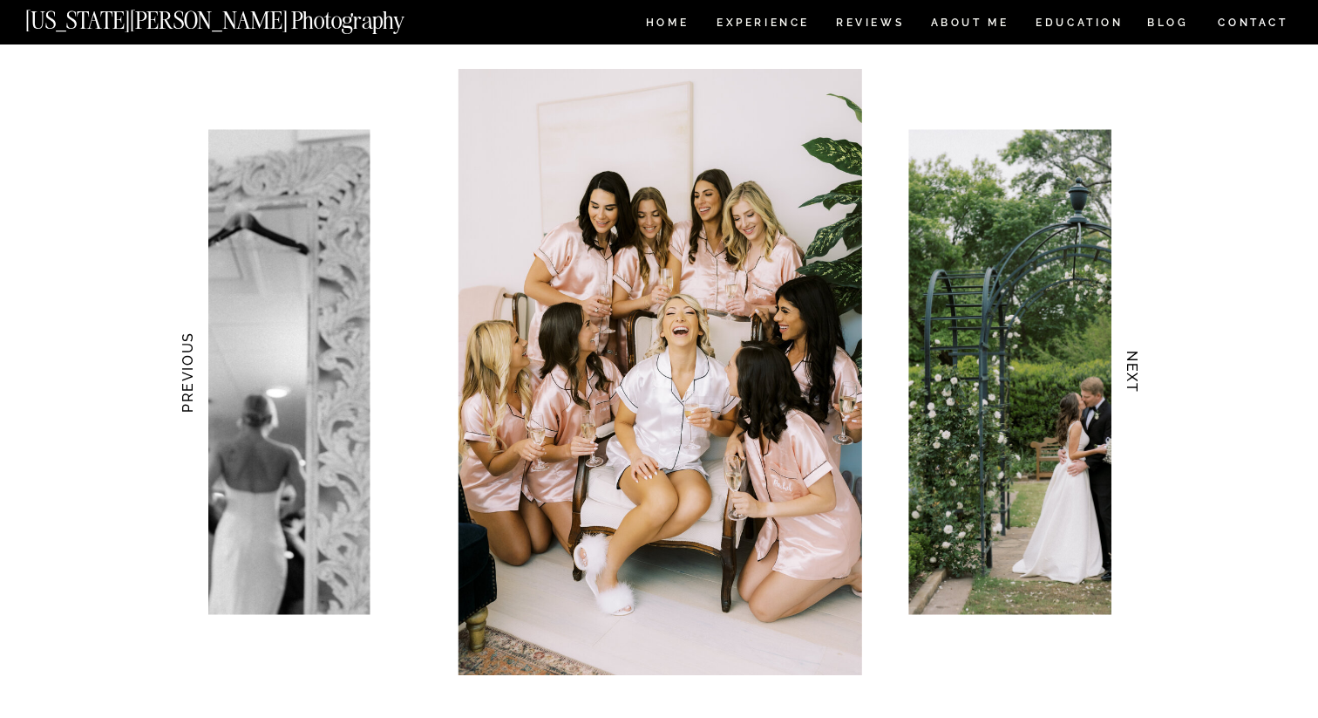
click at [1132, 369] on h3 "NEXT" at bounding box center [1133, 372] width 18 height 110
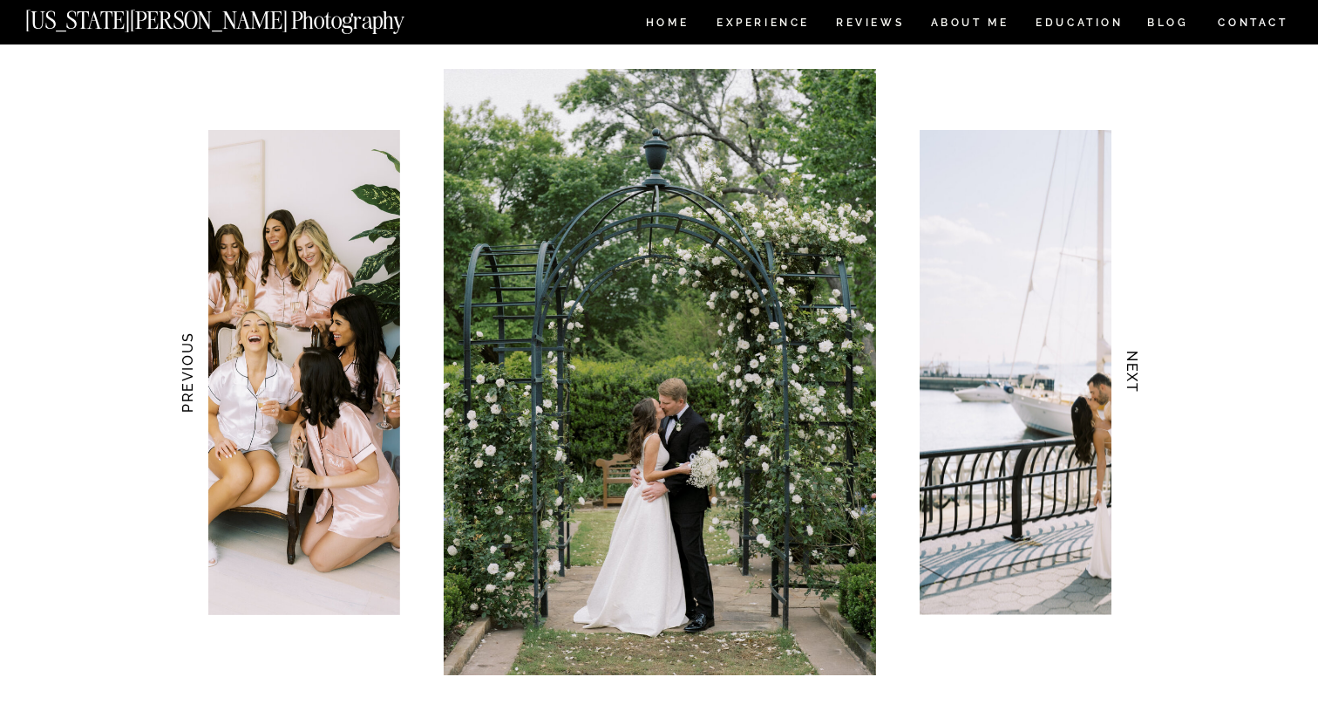
click at [1132, 369] on h3 "NEXT" at bounding box center [1133, 372] width 18 height 110
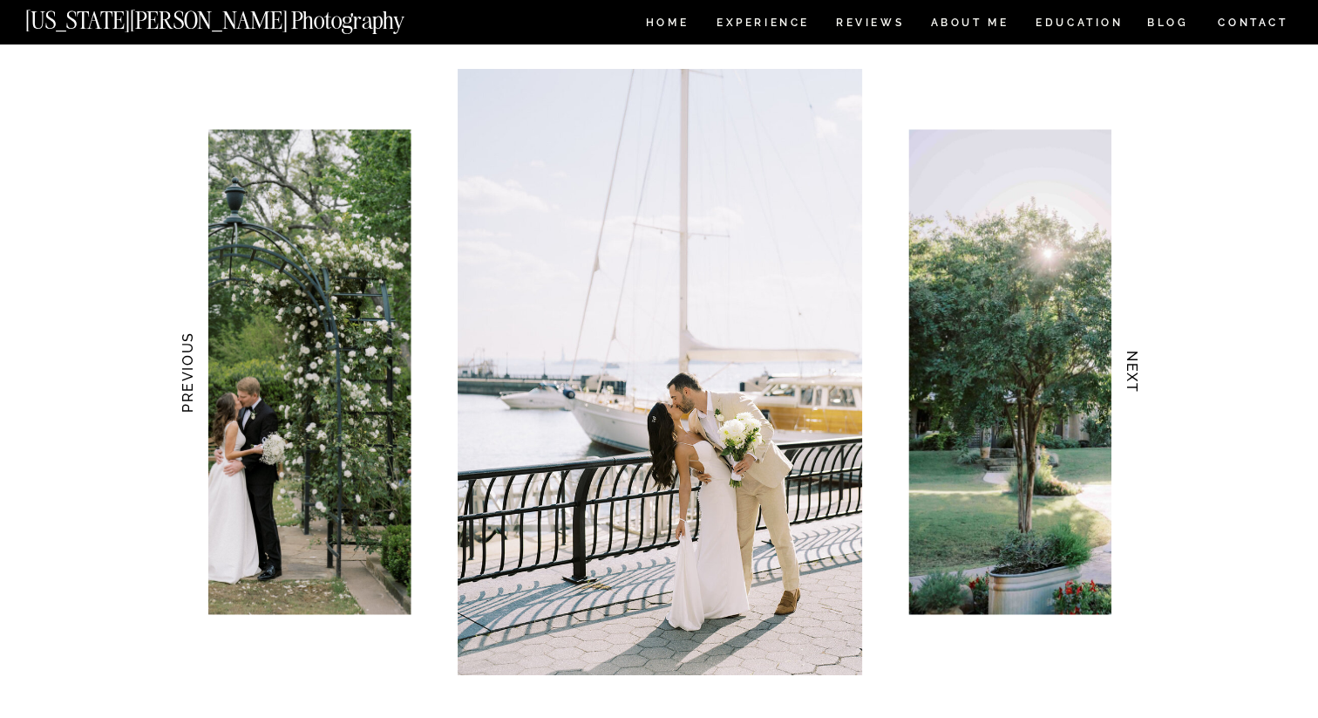
click at [1132, 369] on h3 "NEXT" at bounding box center [1133, 372] width 18 height 110
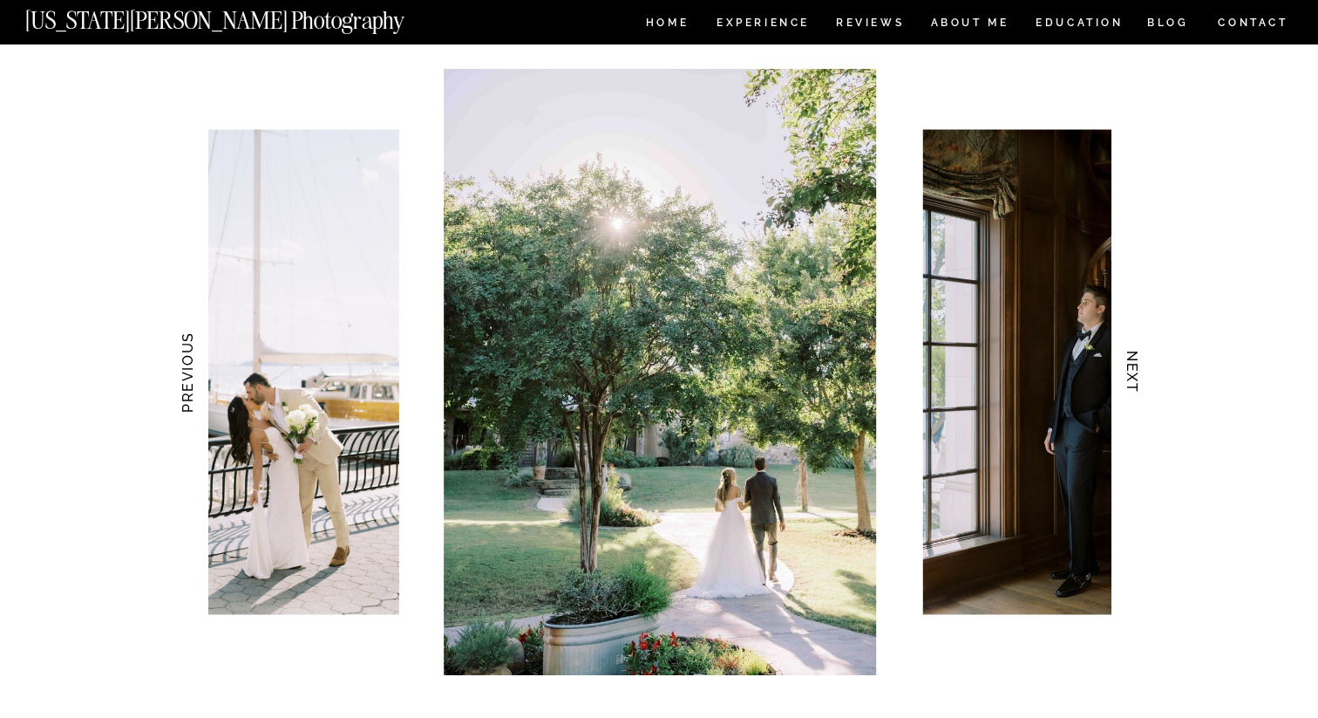
click at [1132, 369] on h3 "NEXT" at bounding box center [1133, 372] width 18 height 110
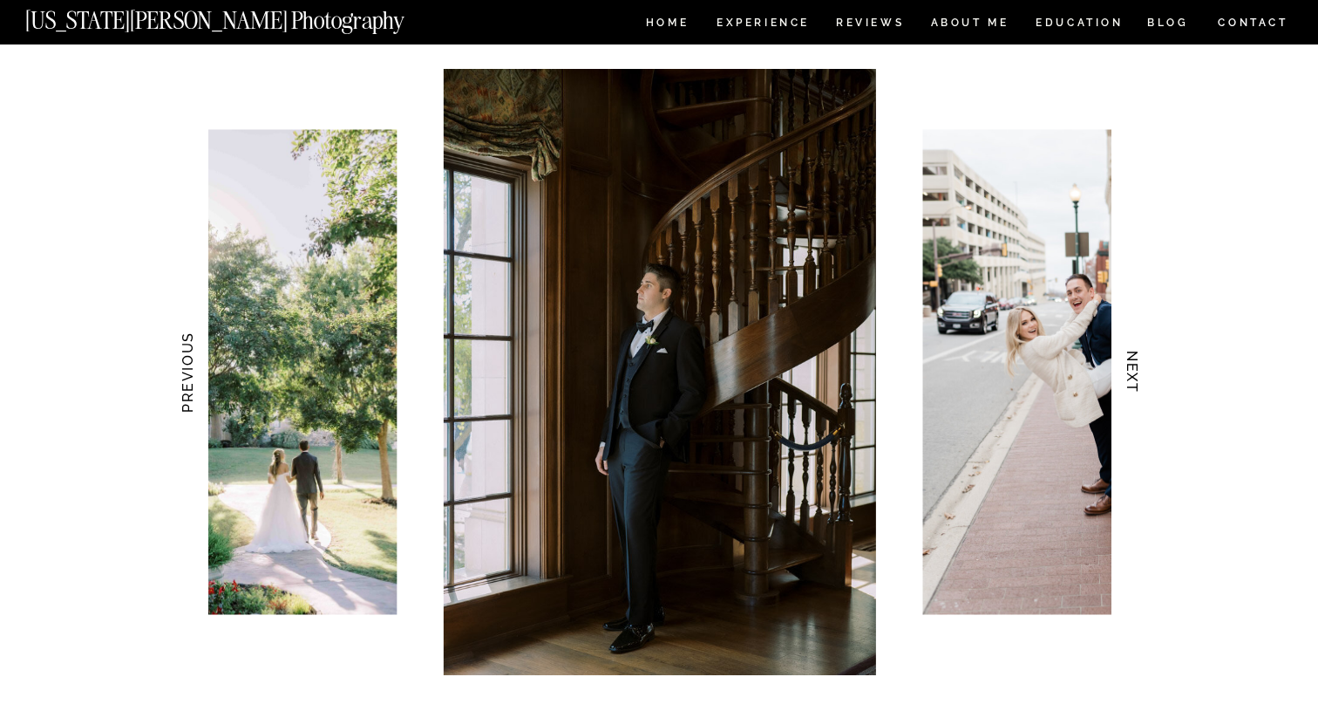
click at [1132, 369] on h3 "NEXT" at bounding box center [1133, 372] width 18 height 110
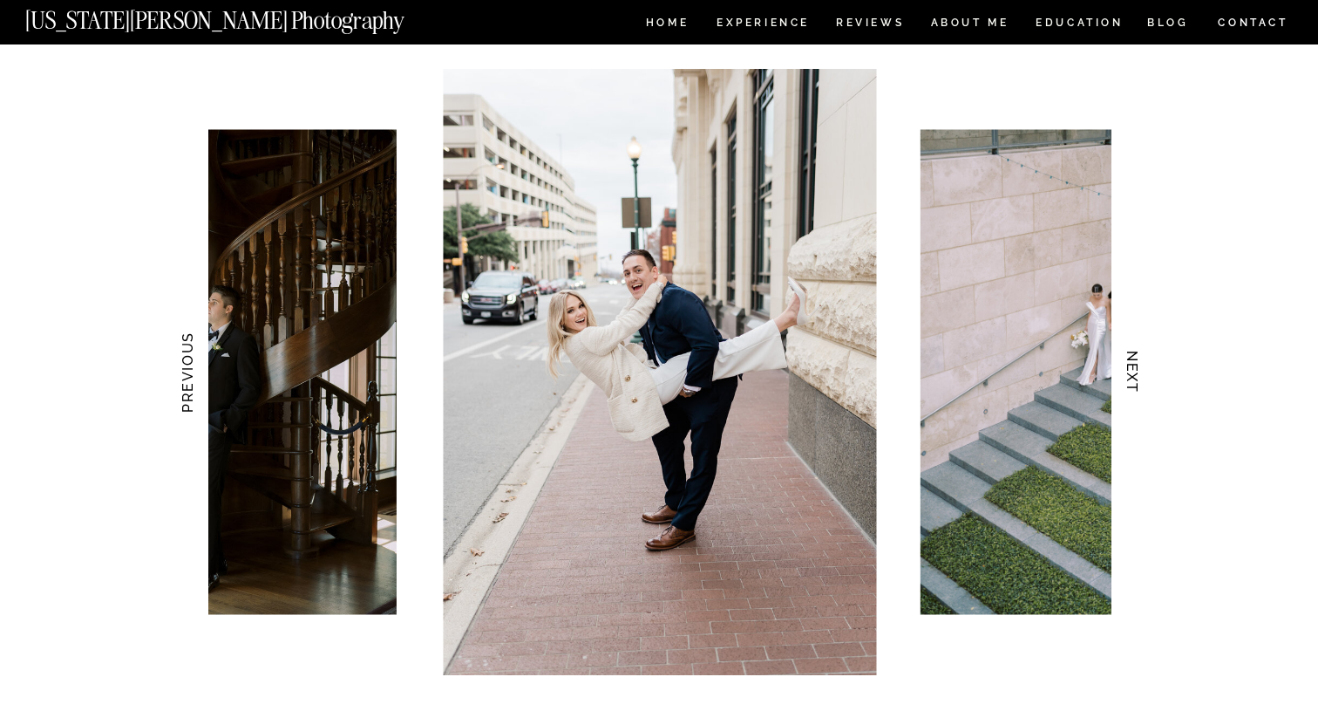
click at [1132, 369] on h3 "NEXT" at bounding box center [1133, 372] width 18 height 110
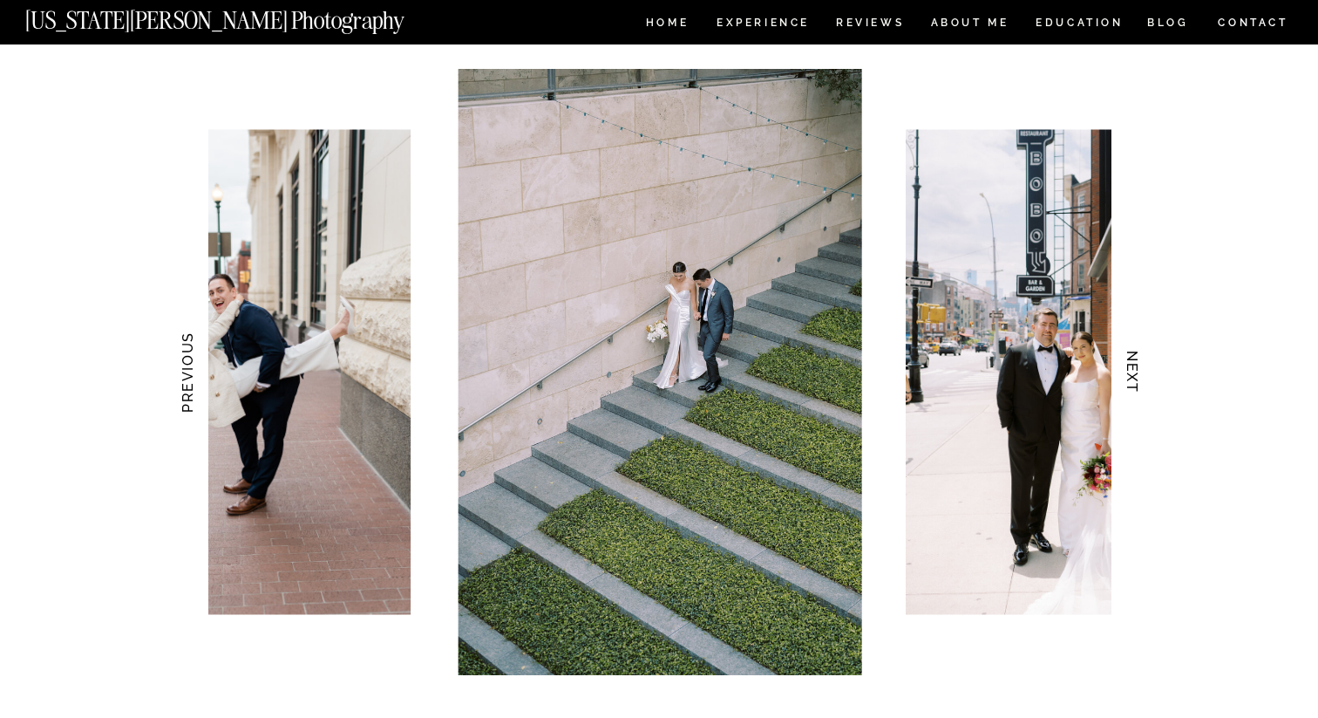
click at [1132, 369] on h3 "NEXT" at bounding box center [1133, 372] width 18 height 110
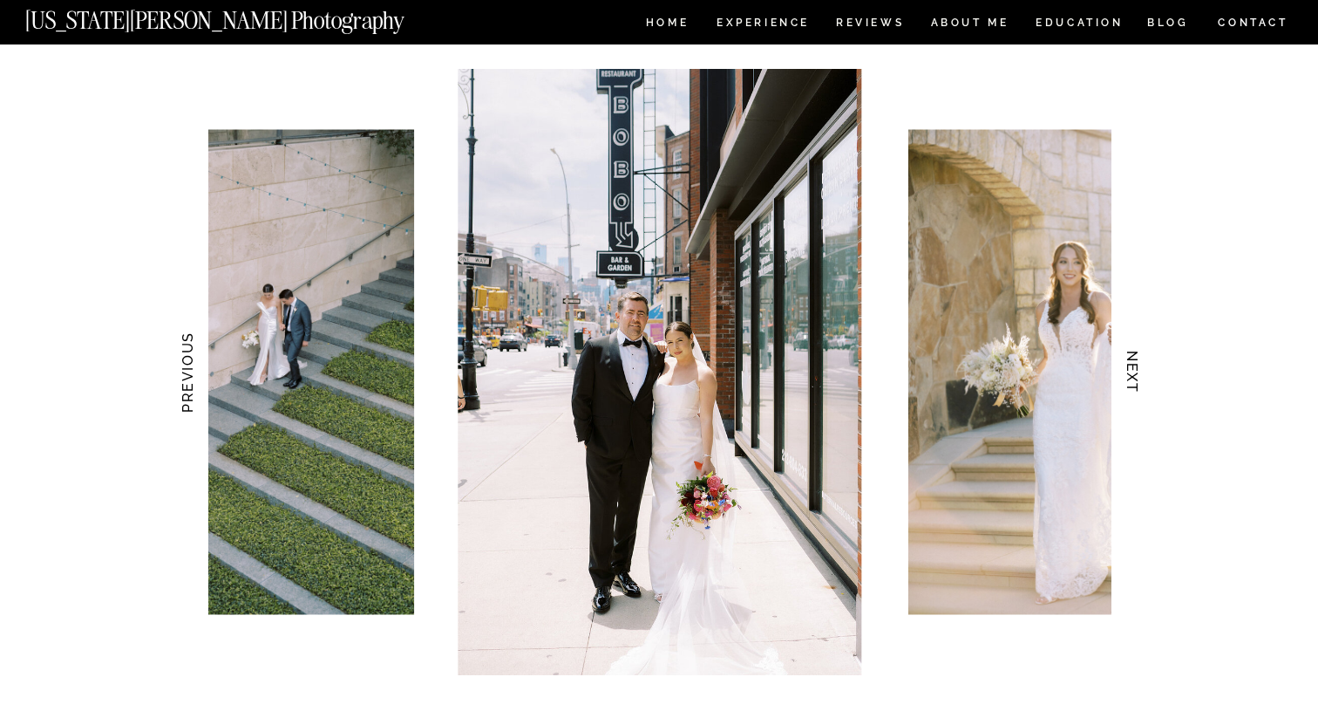
click at [1132, 369] on h3 "NEXT" at bounding box center [1133, 372] width 18 height 110
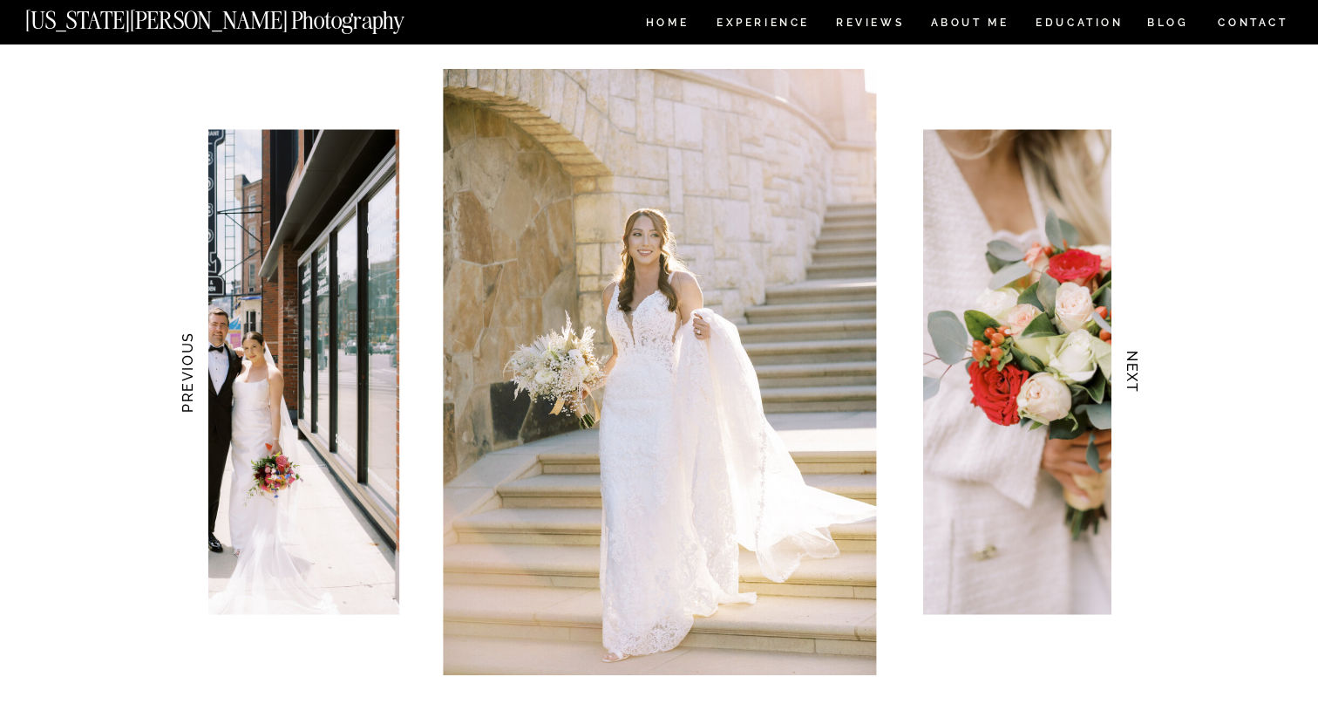
click at [1132, 369] on h3 "NEXT" at bounding box center [1133, 372] width 18 height 110
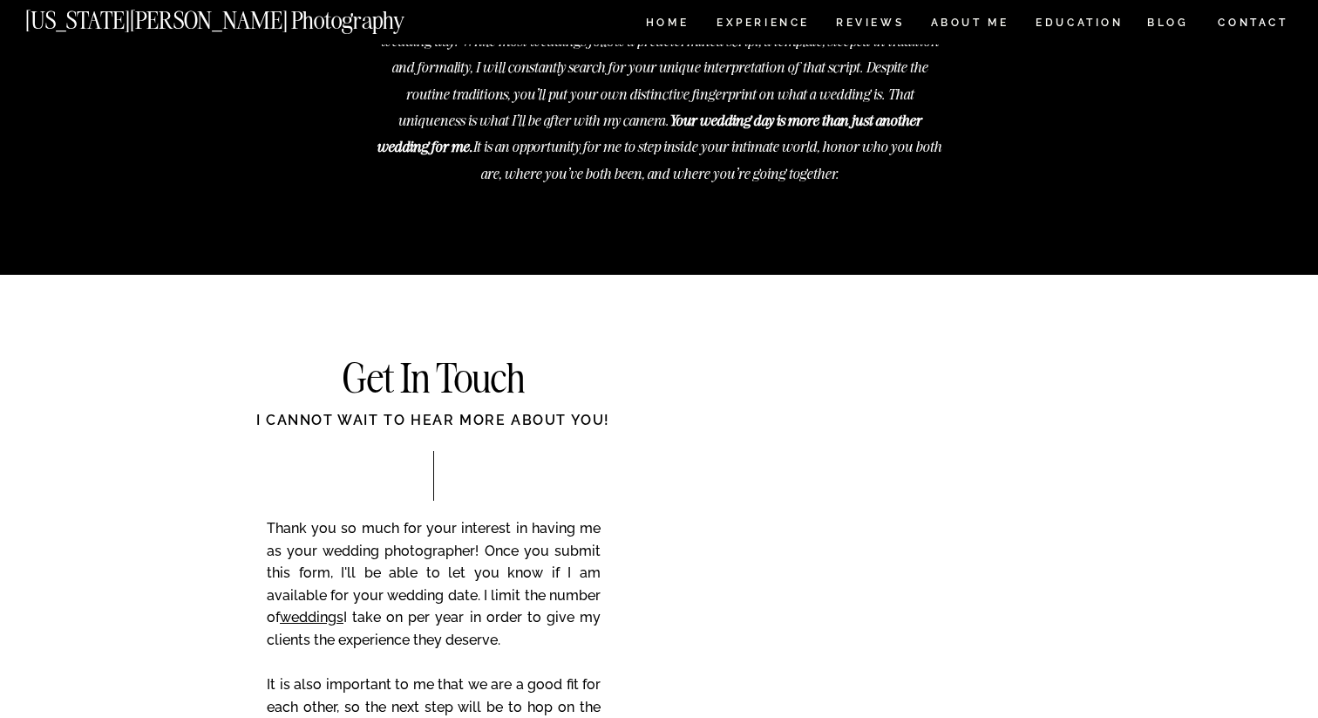
scroll to position [7351, 0]
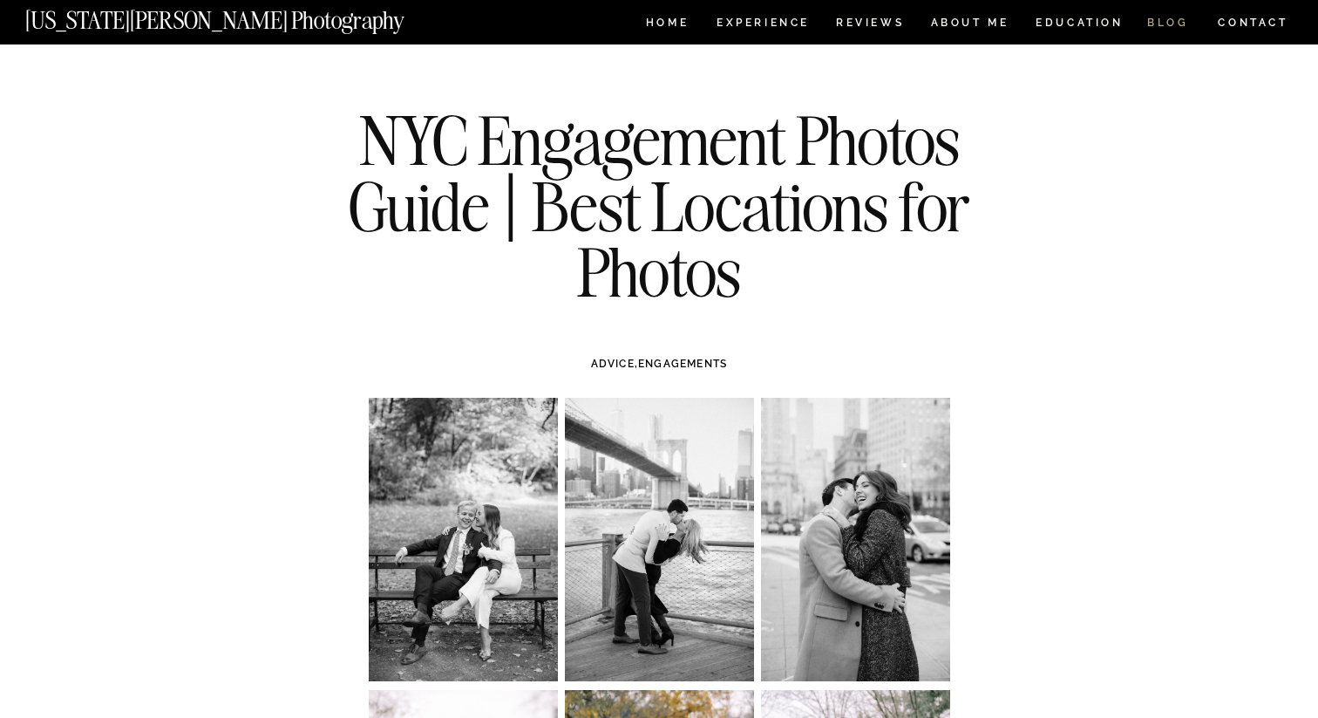
click at [1155, 24] on nav "BLOG" at bounding box center [1169, 24] width 42 height 15
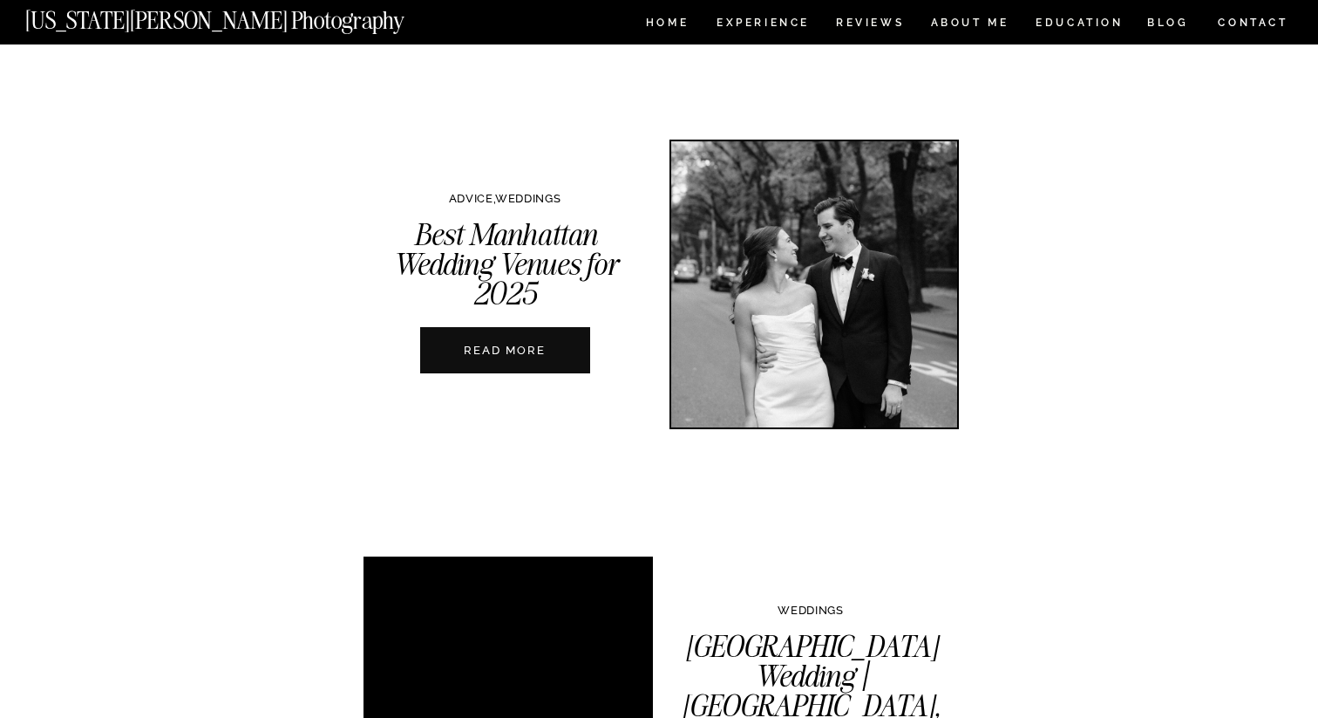
scroll to position [1171, 0]
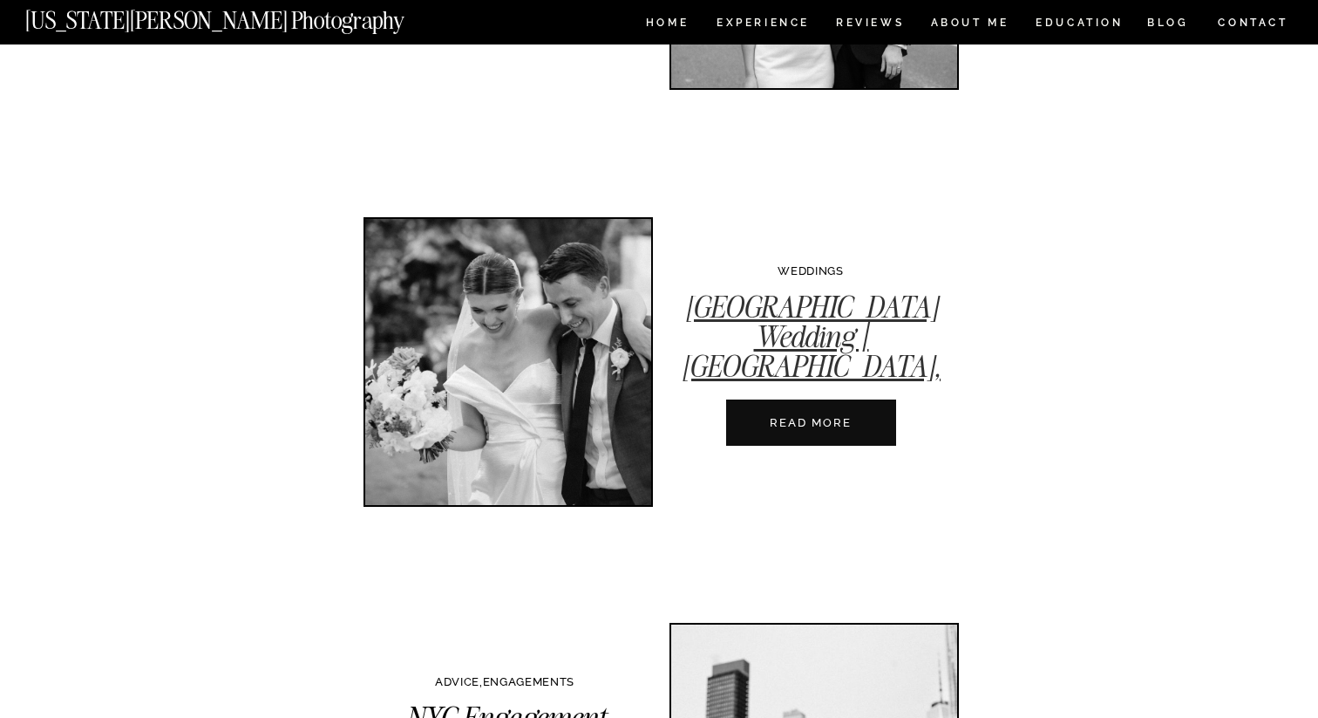
click at [830, 355] on link "[GEOGRAPHIC_DATA] Wedding | [GEOGRAPHIC_DATA], [US_STATE]" at bounding box center [811, 351] width 259 height 127
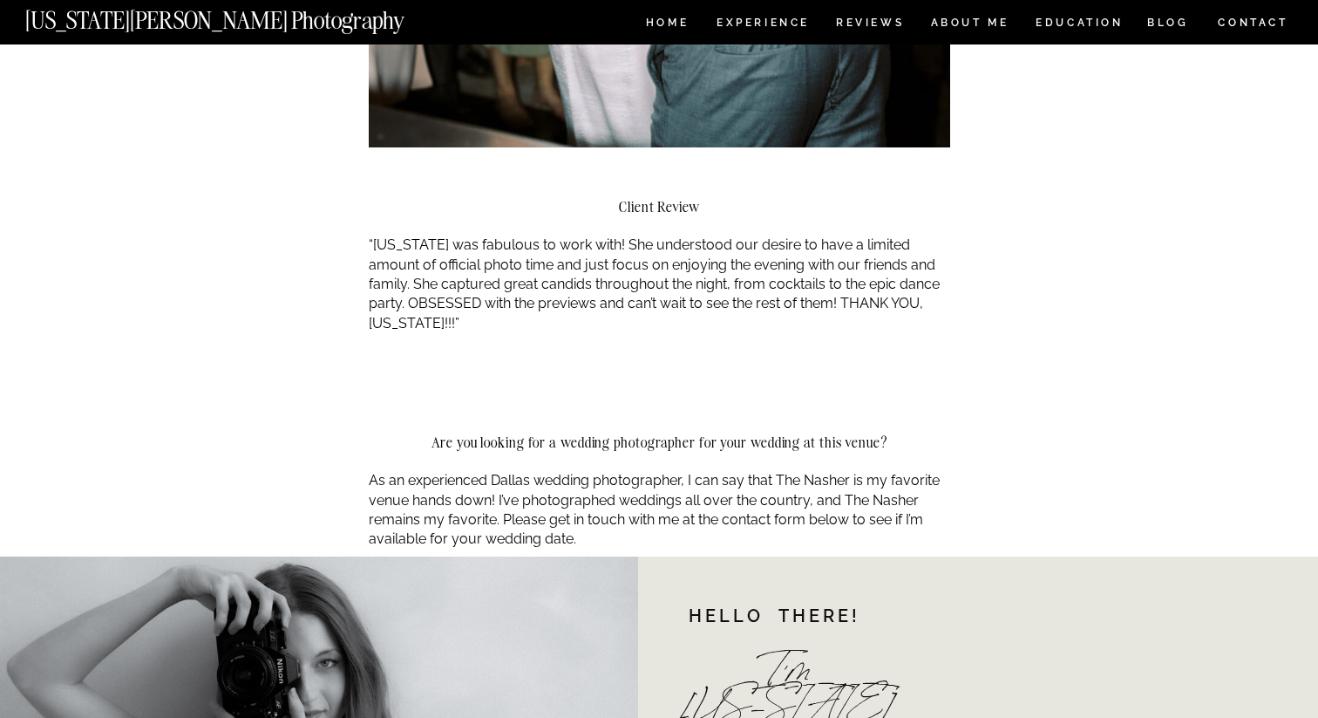
scroll to position [17319, 0]
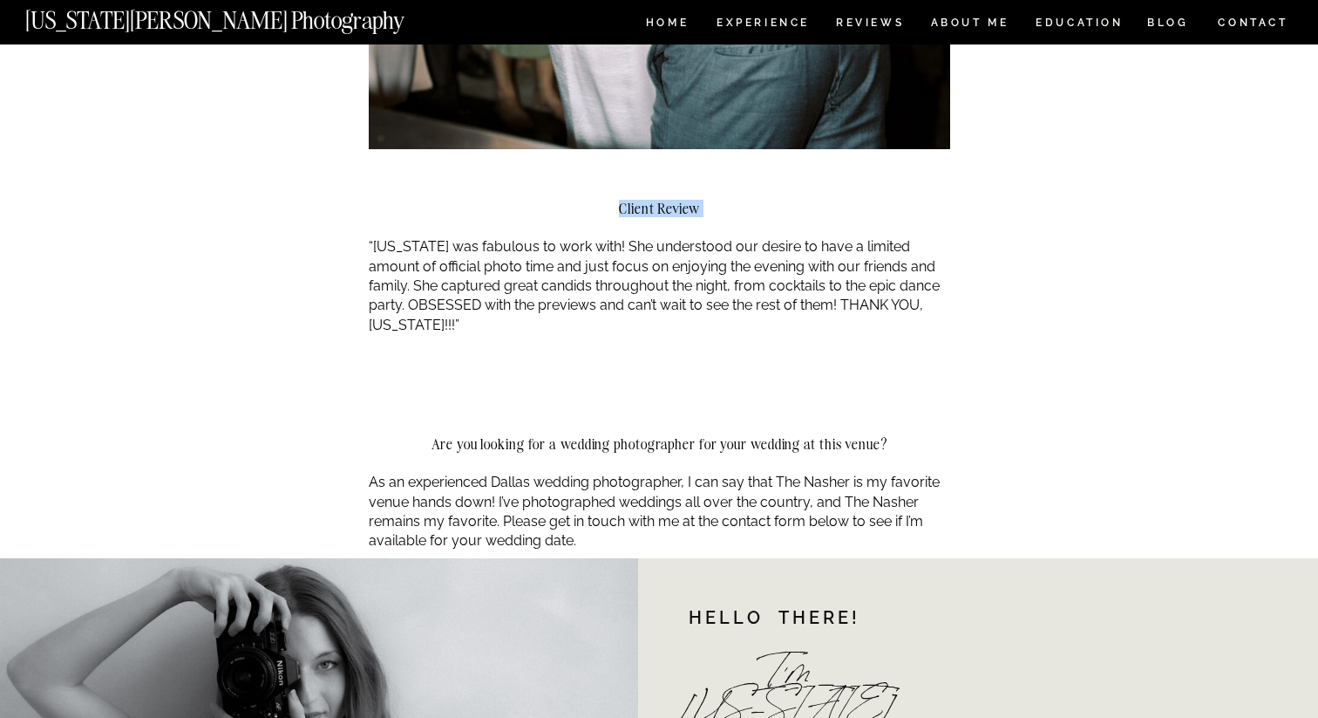
drag, startPoint x: 614, startPoint y: 160, endPoint x: 673, endPoint y: 188, distance: 65.9
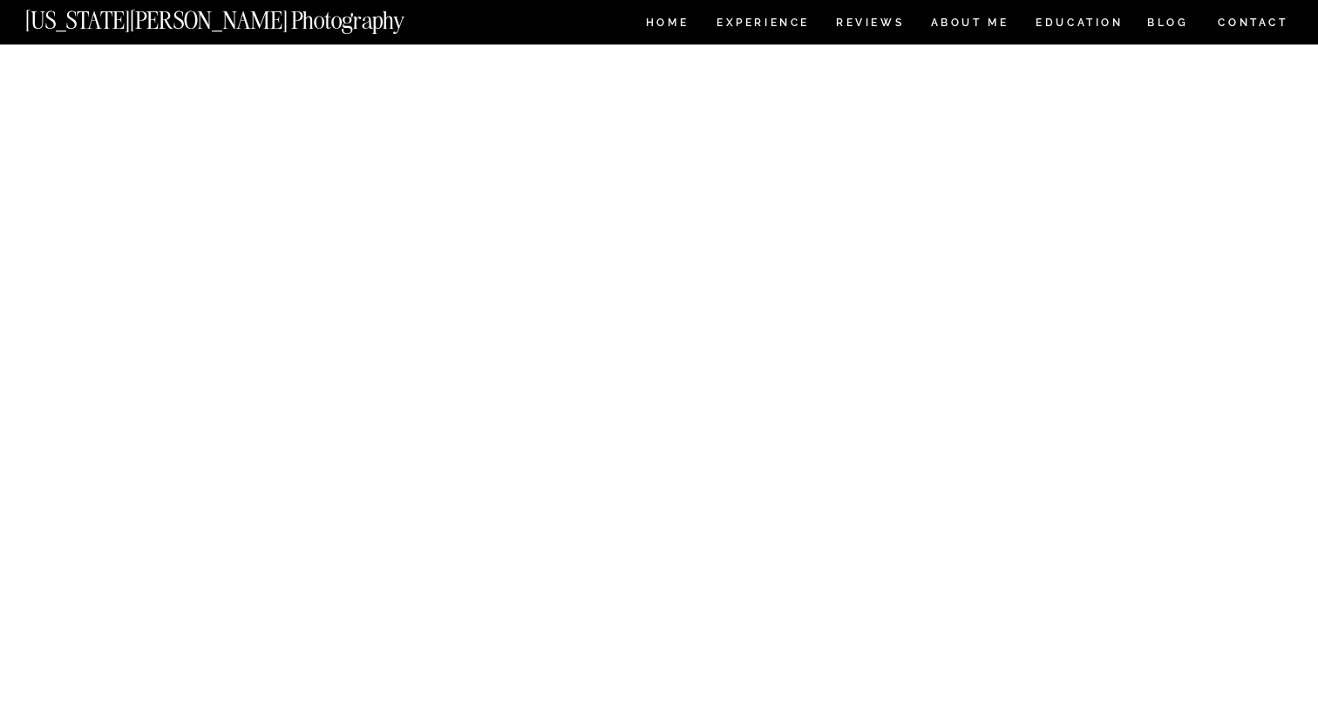
scroll to position [2175, 0]
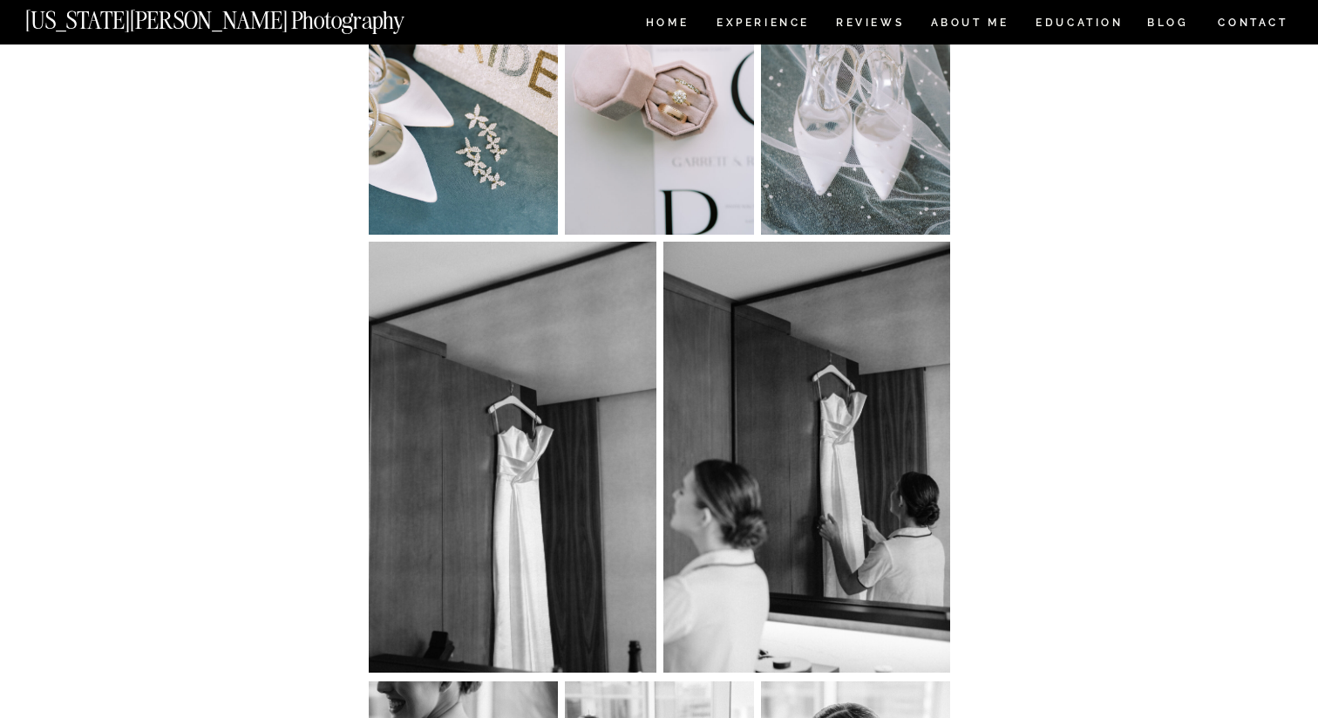
click at [753, 242] on img at bounding box center [808, 457] width 288 height 431
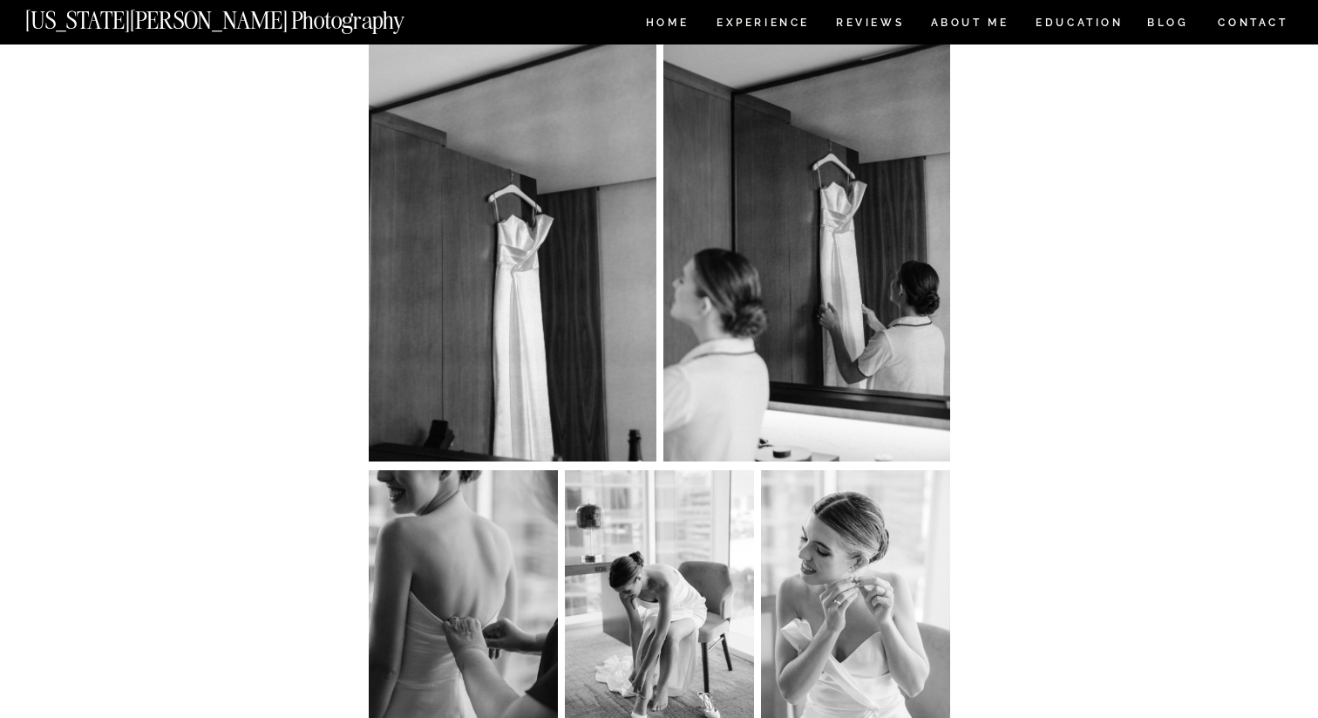
scroll to position [2441, 0]
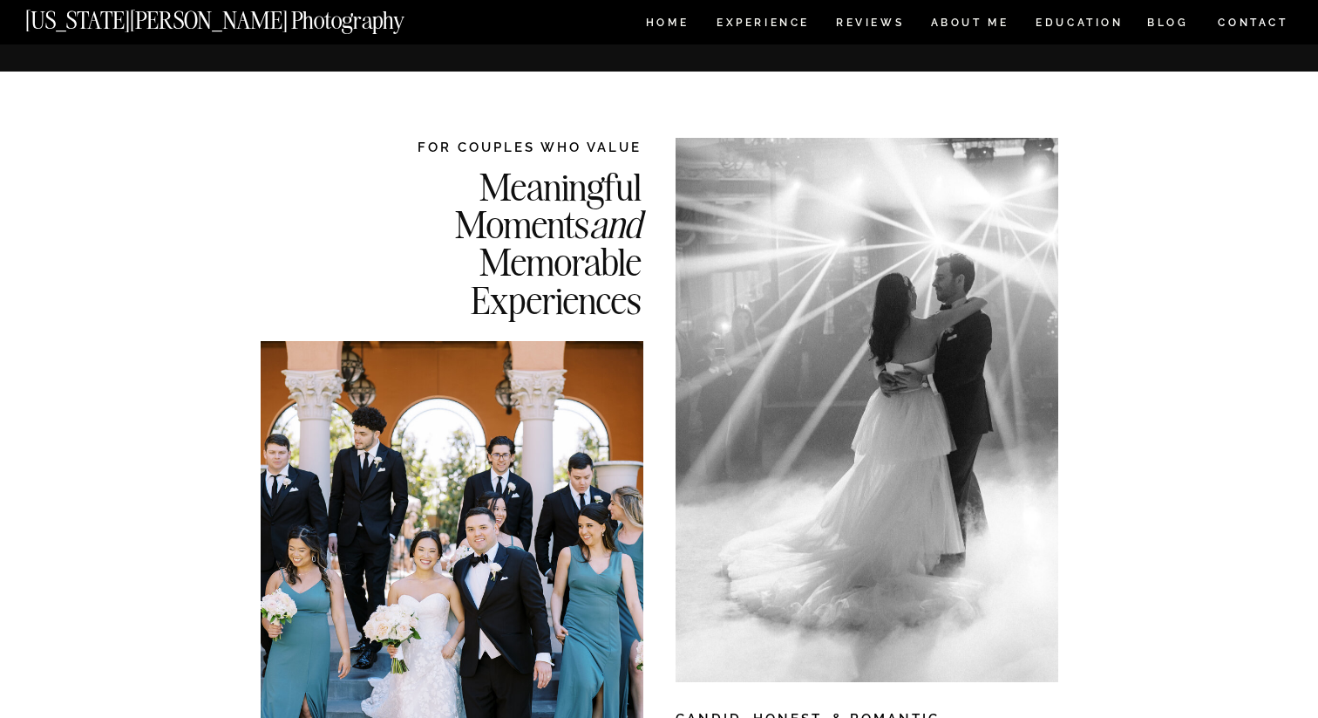
scroll to position [6247, 0]
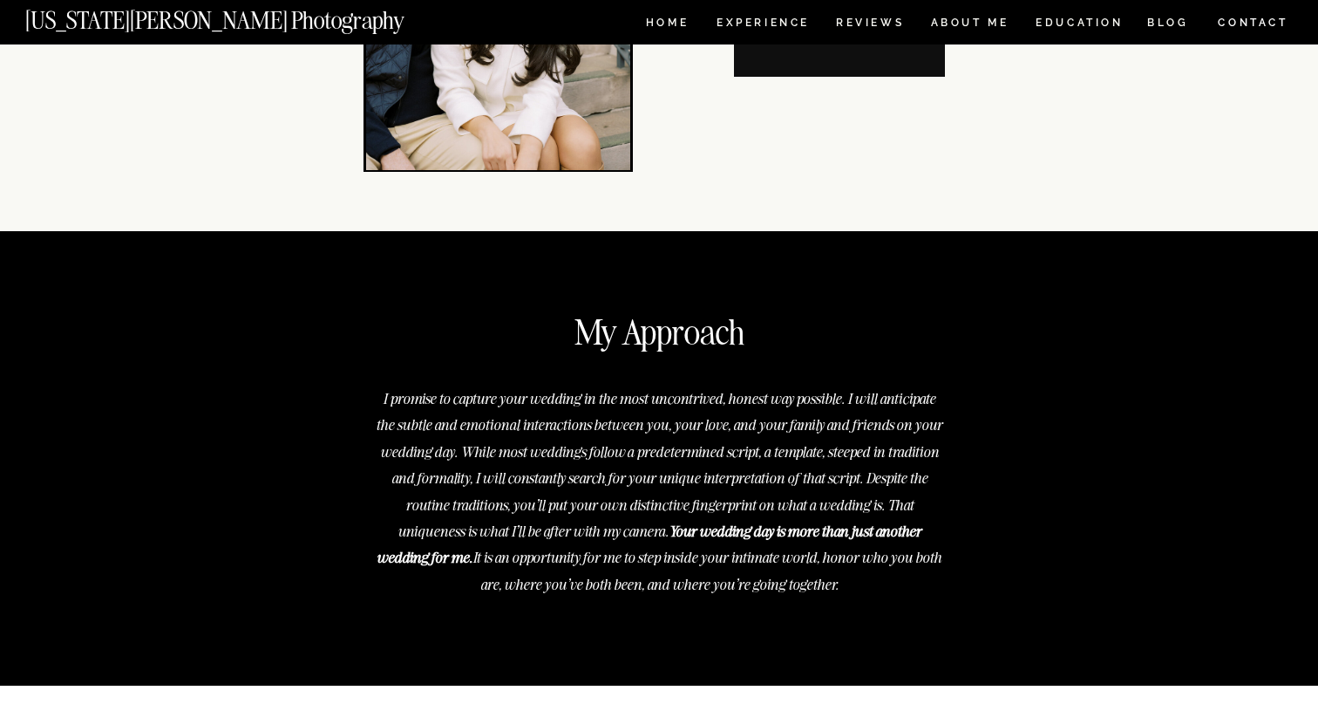
drag, startPoint x: 0, startPoint y: 0, endPoint x: 1038, endPoint y: 138, distance: 1046.8
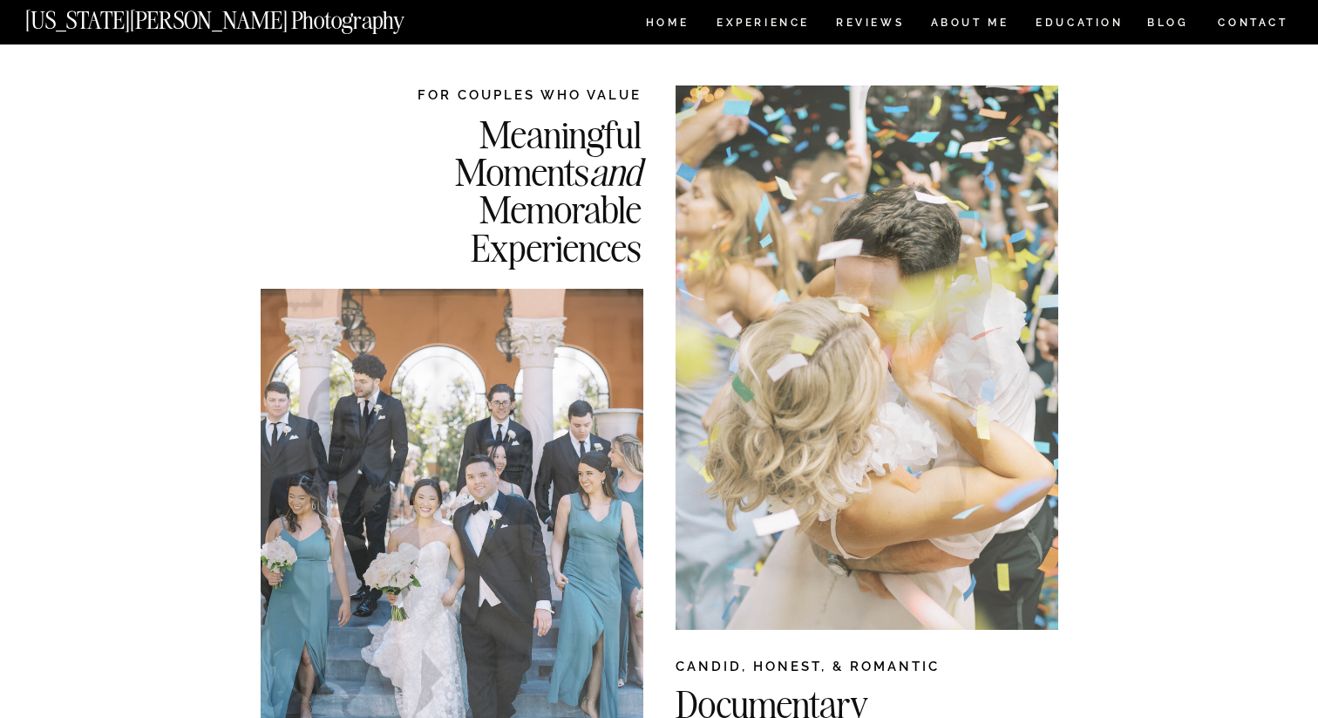
scroll to position [0, 0]
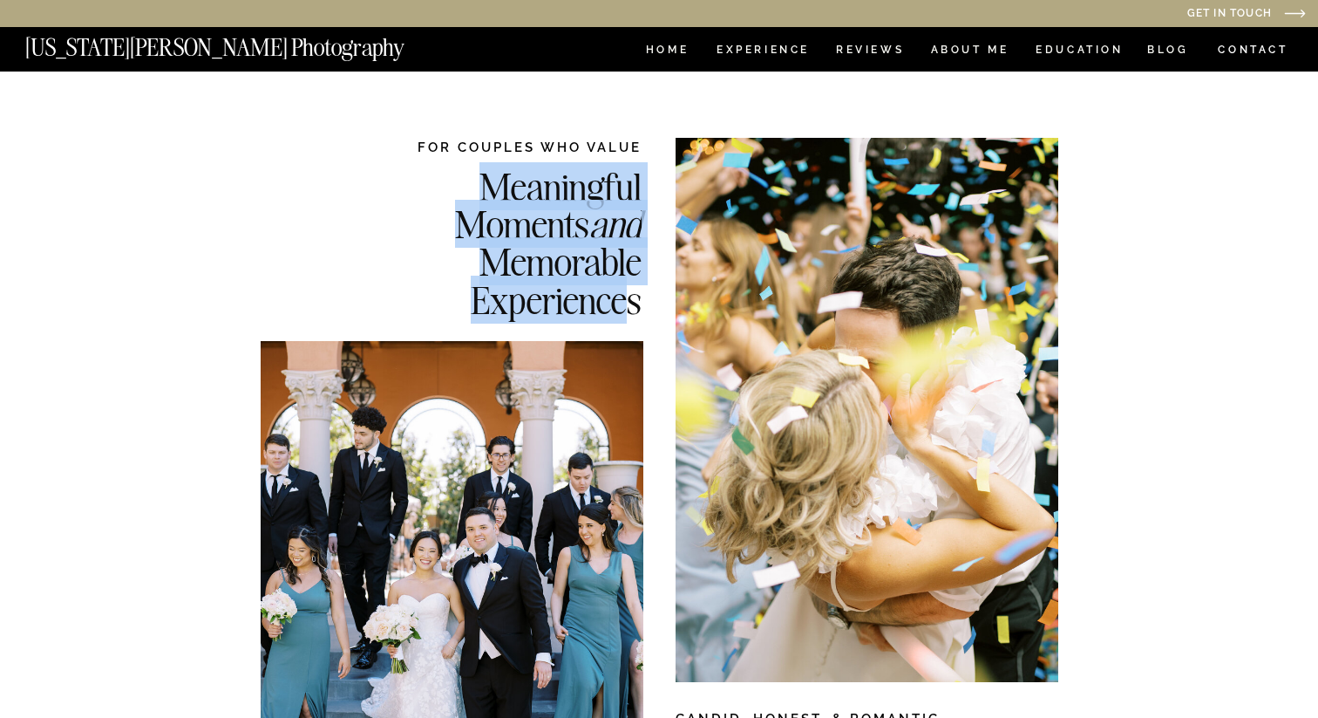
drag, startPoint x: 487, startPoint y: 196, endPoint x: 623, endPoint y: 296, distance: 169.0
click at [623, 298] on h2 "Meaningful Moments and Memorable Experiences" at bounding box center [504, 241] width 276 height 149
